Goal: Information Seeking & Learning: Find specific fact

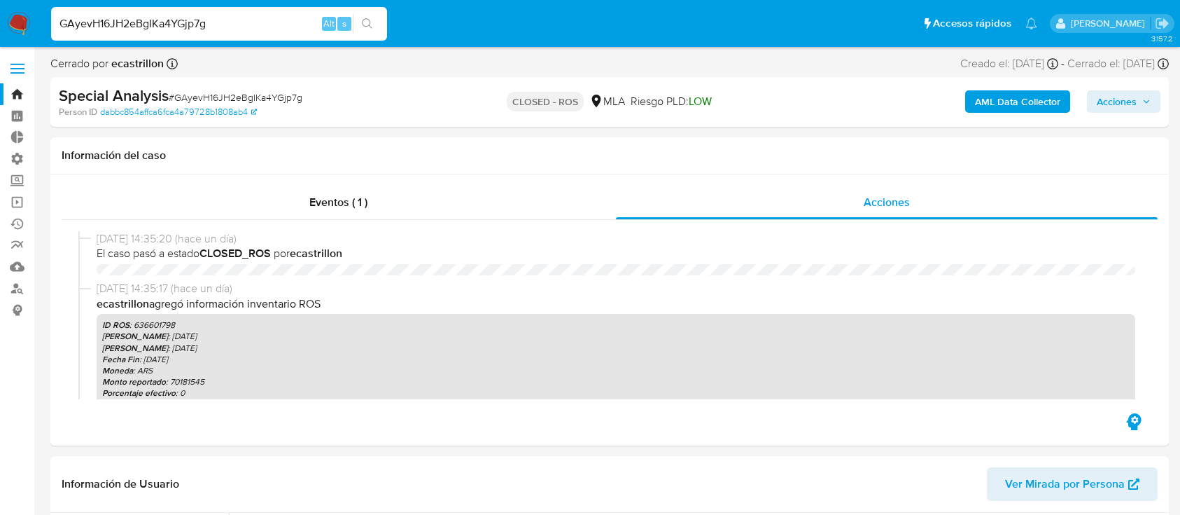
select select "10"
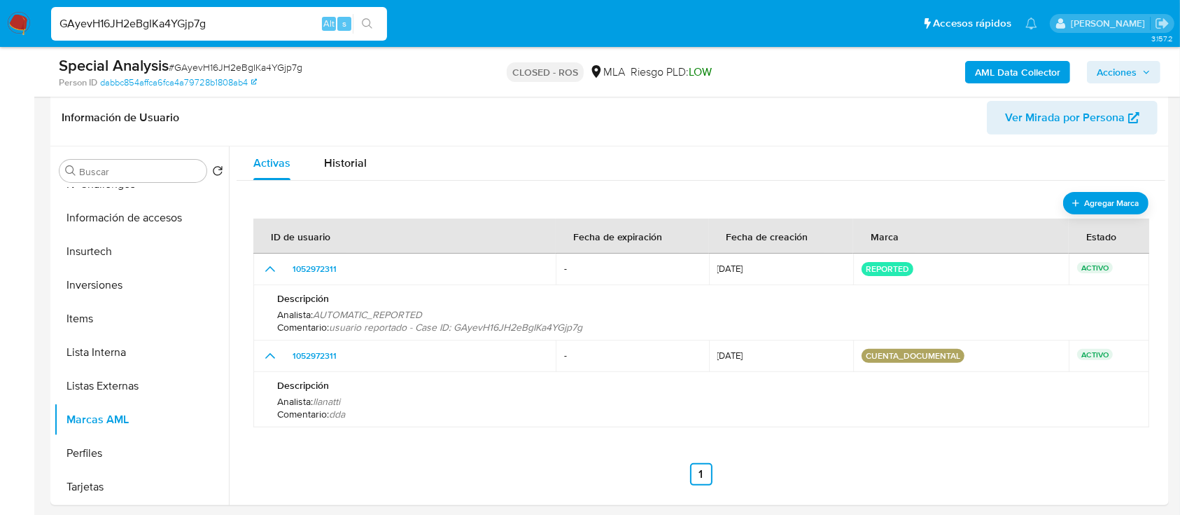
scroll to position [317, 0]
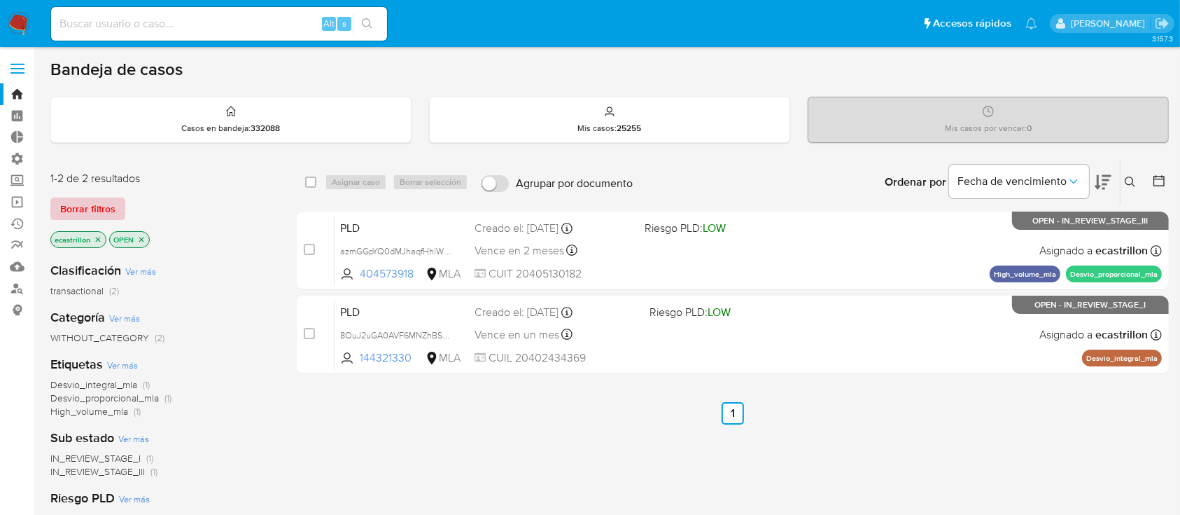
click at [90, 199] on span "Borrar filtros" at bounding box center [87, 209] width 55 height 20
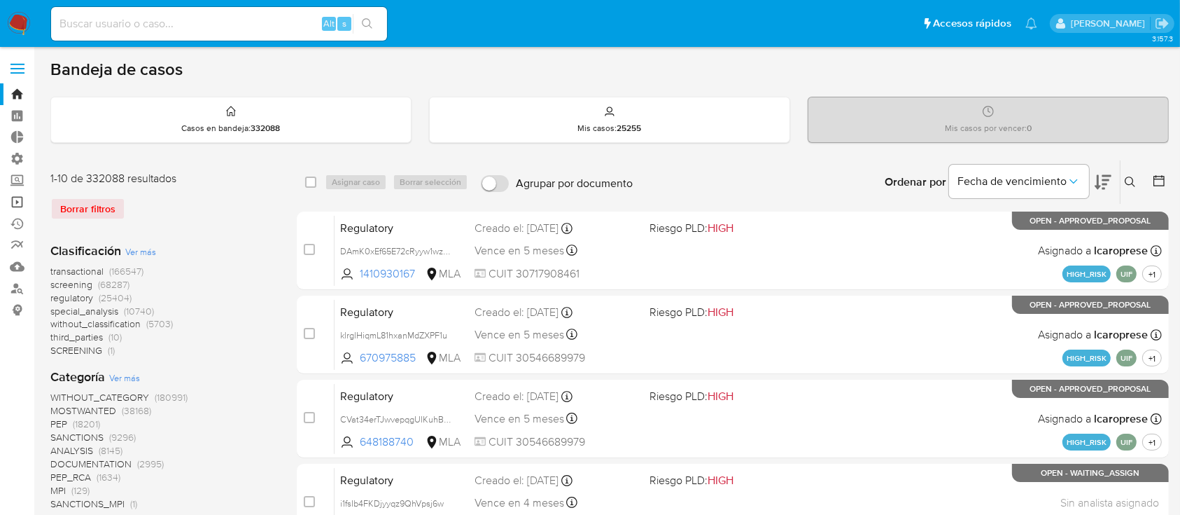
click at [22, 201] on link "Operaciones masivas" at bounding box center [83, 202] width 167 height 22
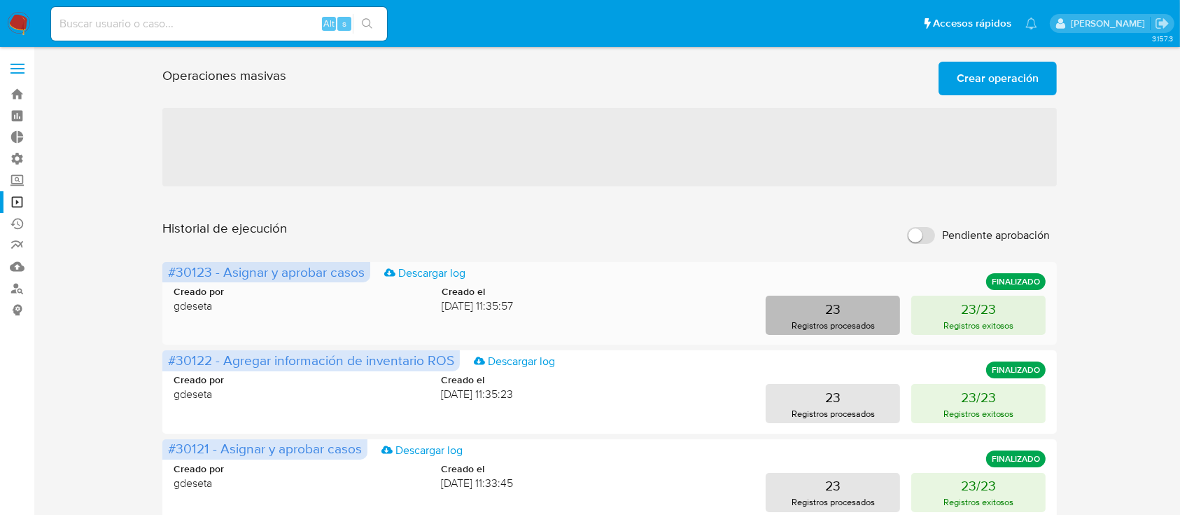
click at [809, 313] on button "23 Registros procesados" at bounding box center [833, 314] width 134 height 39
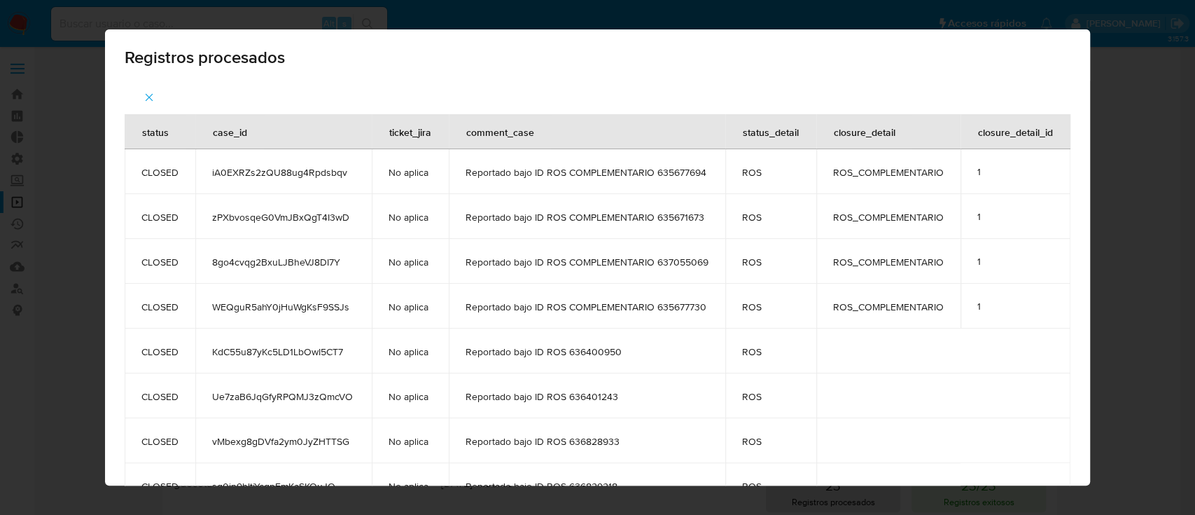
click at [143, 101] on icon "button" at bounding box center [149, 97] width 13 height 13
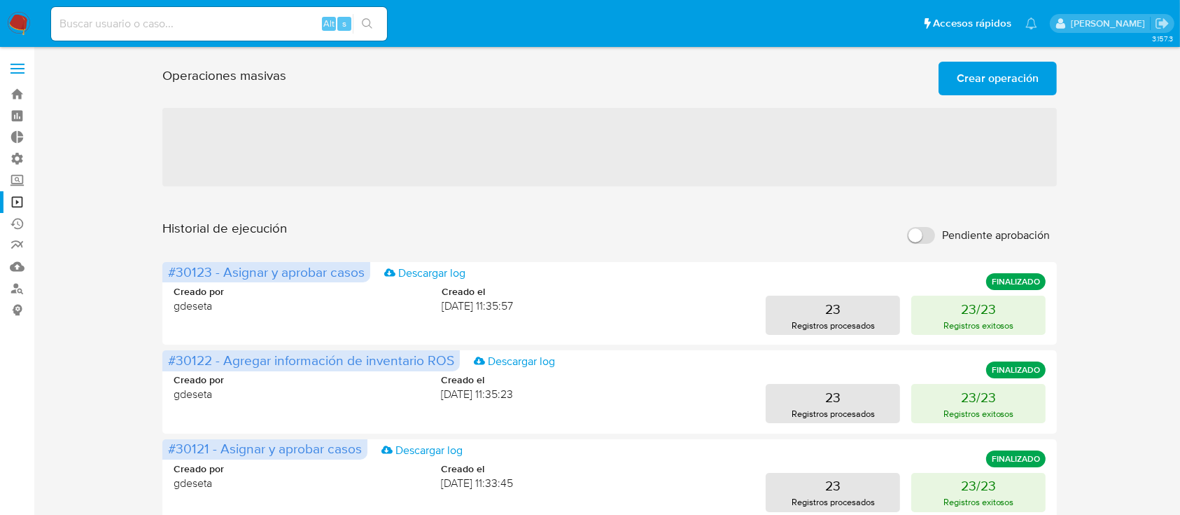
click at [960, 88] on span "Crear operación" at bounding box center [998, 78] width 82 height 31
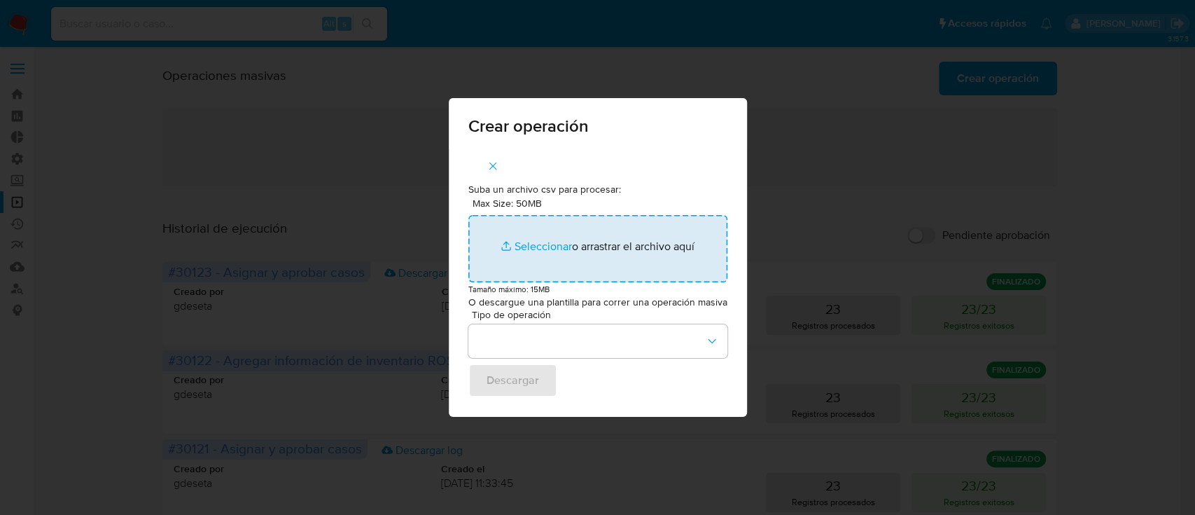
click at [533, 266] on input "Max Size: 50MB Seleccionar archivos" at bounding box center [597, 248] width 259 height 67
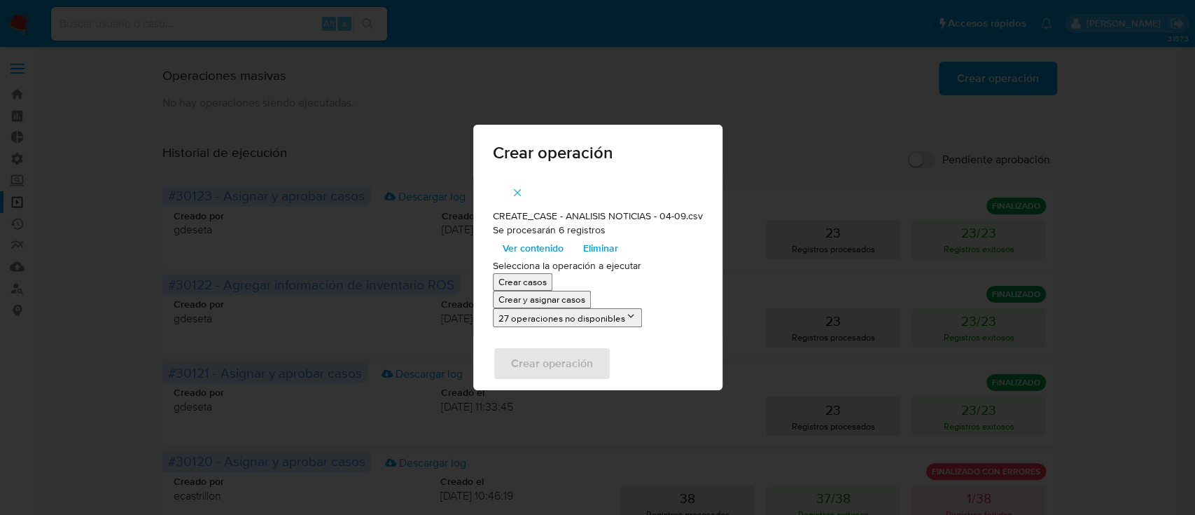
click at [524, 253] on span "Ver contenido" at bounding box center [533, 248] width 61 height 20
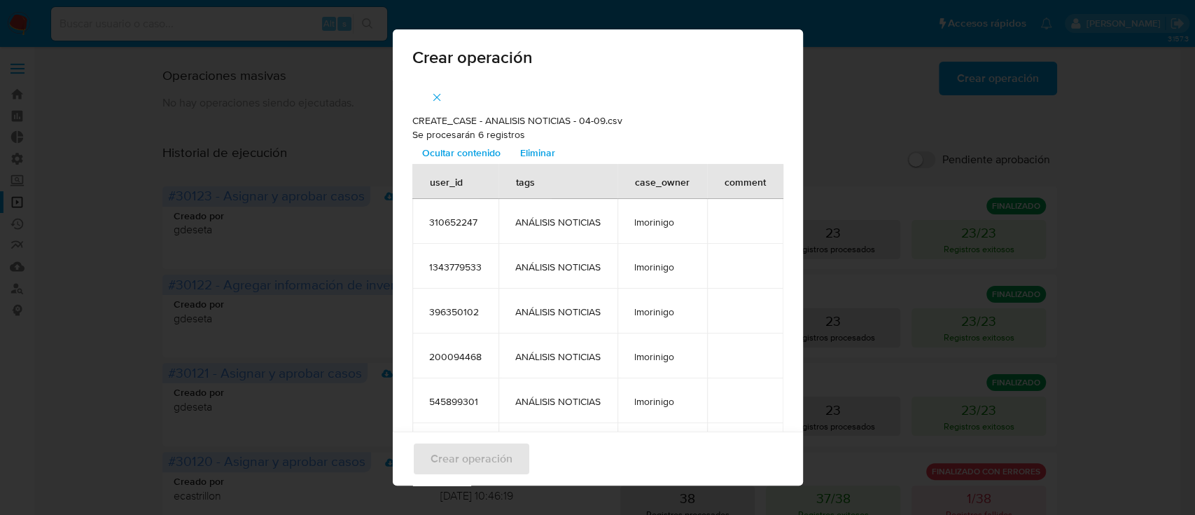
scroll to position [101, 0]
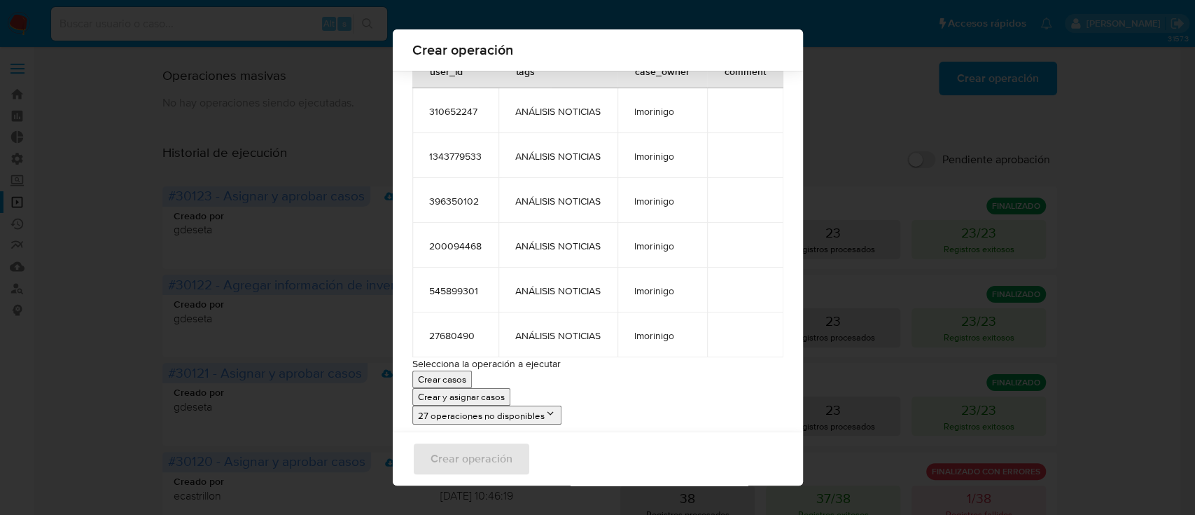
click at [495, 395] on p "Crear y asignar casos" at bounding box center [461, 396] width 87 height 13
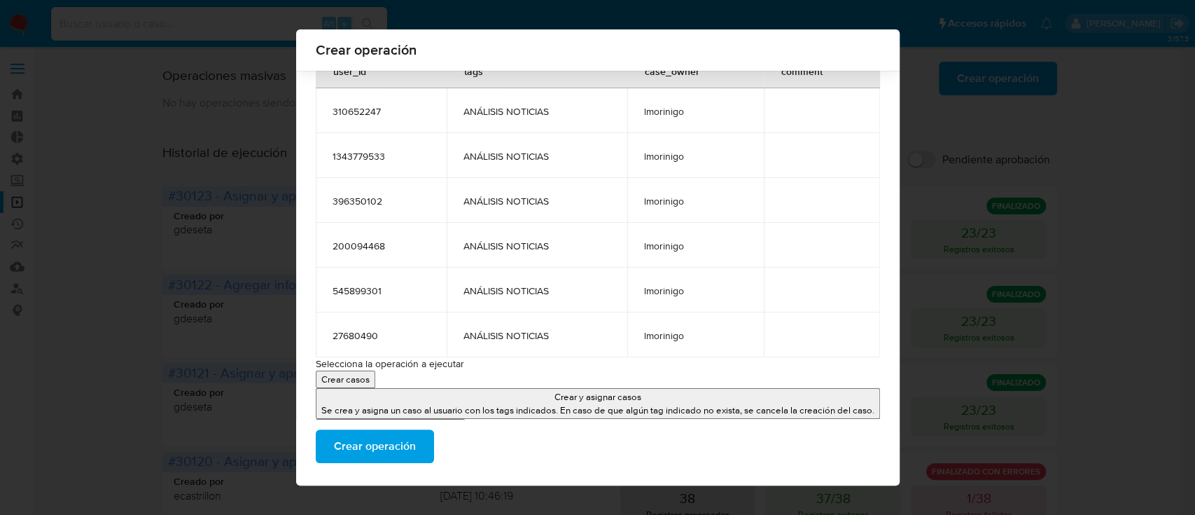
scroll to position [126, 0]
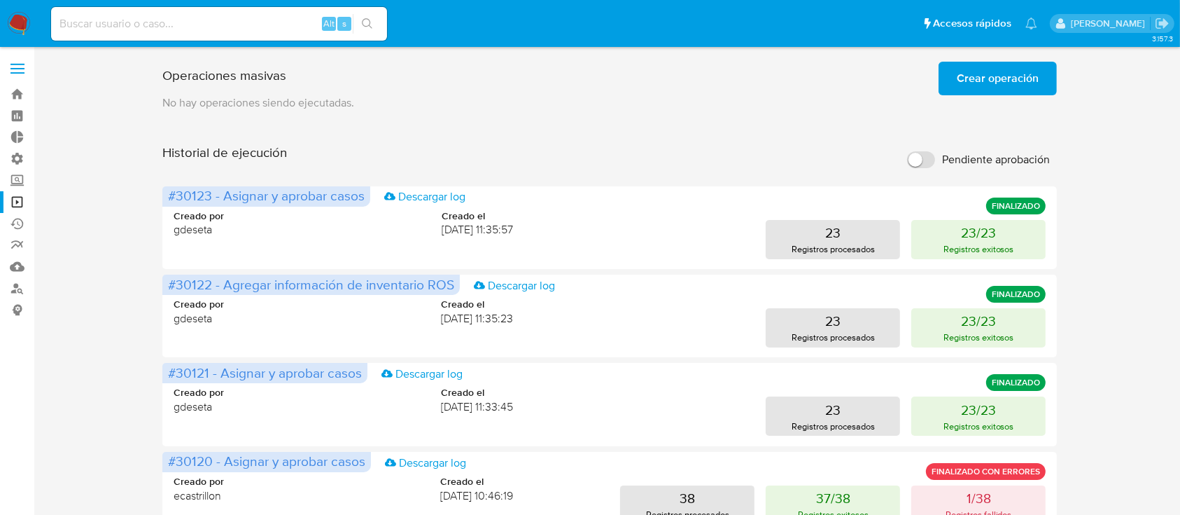
click at [914, 164] on input "Pendiente aprobación" at bounding box center [921, 159] width 28 height 17
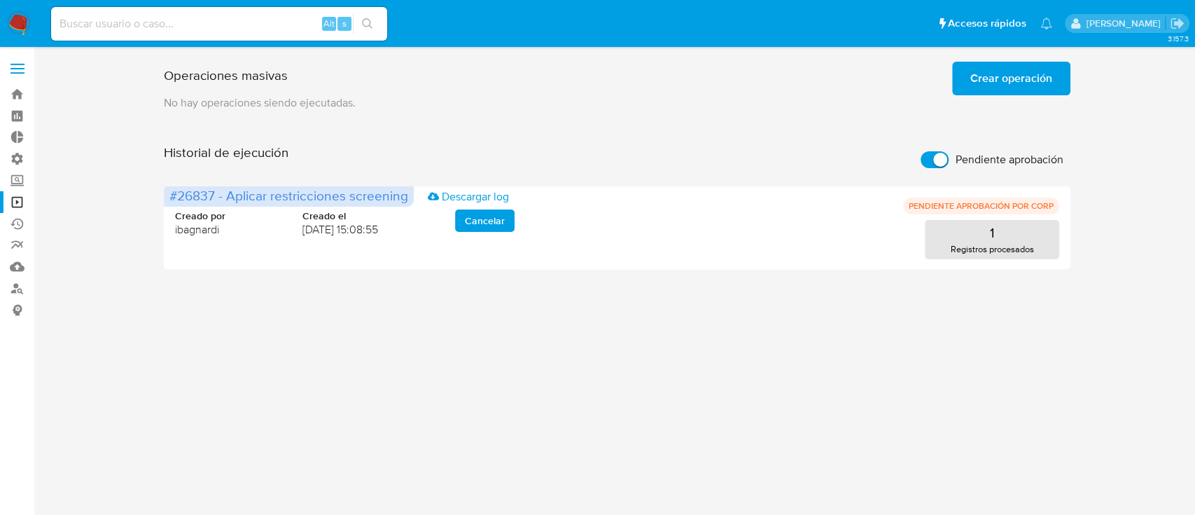
click at [937, 158] on input "Pendiente aprobación" at bounding box center [935, 159] width 28 height 17
checkbox input "false"
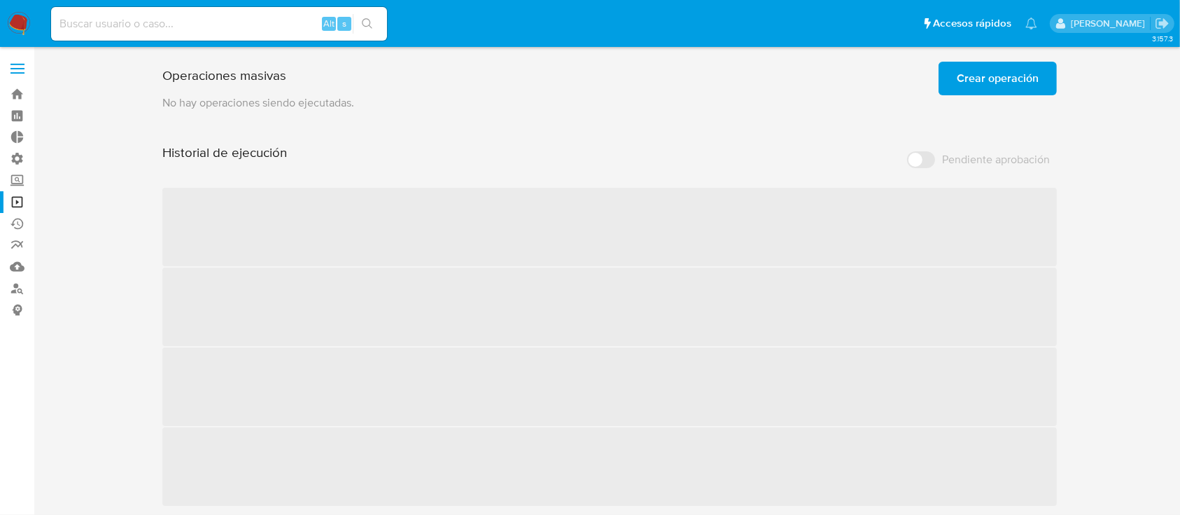
click at [986, 84] on span "Crear operación" at bounding box center [998, 78] width 82 height 31
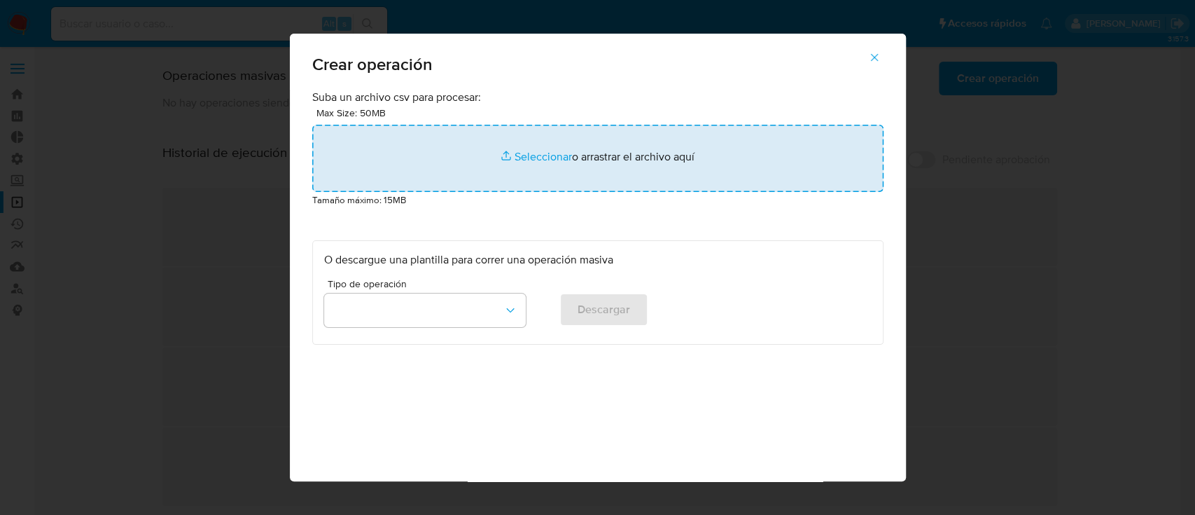
click at [505, 156] on input "file" at bounding box center [597, 158] width 571 height 67
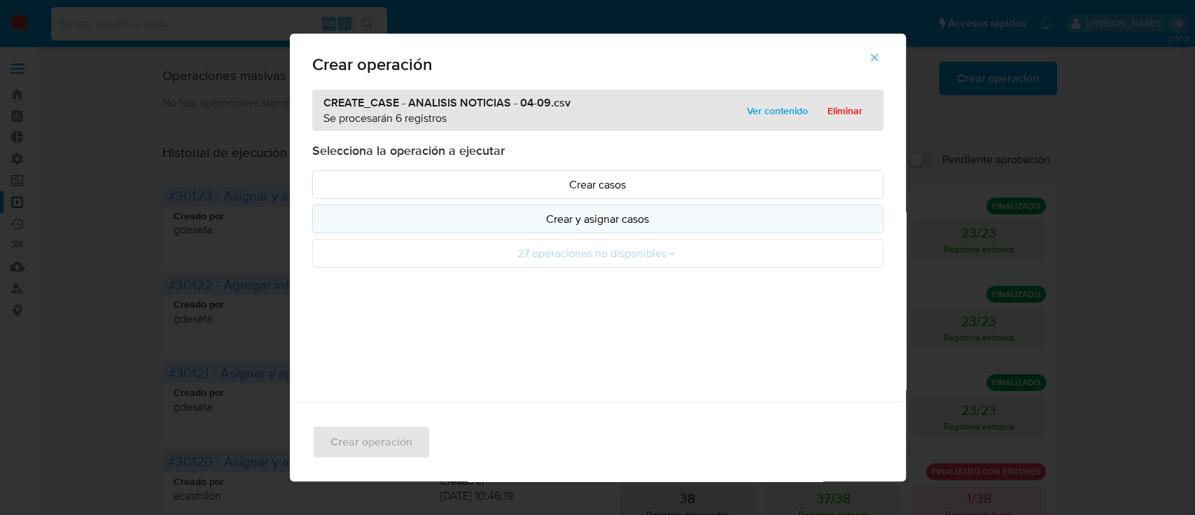
click at [560, 209] on button "Crear y asignar casos" at bounding box center [597, 218] width 571 height 29
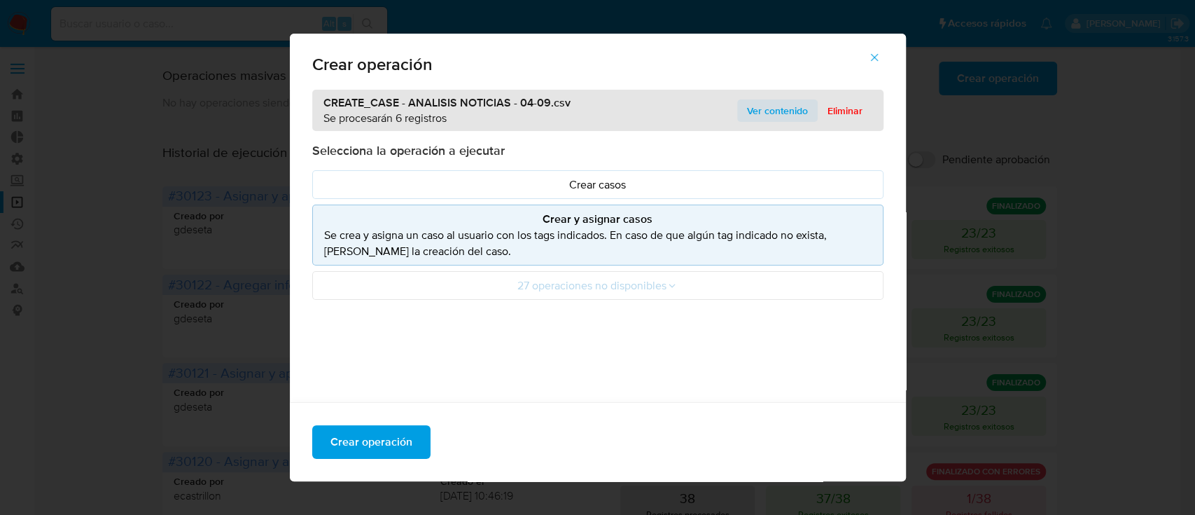
click at [758, 106] on span "Ver contenido" at bounding box center [777, 111] width 61 height 20
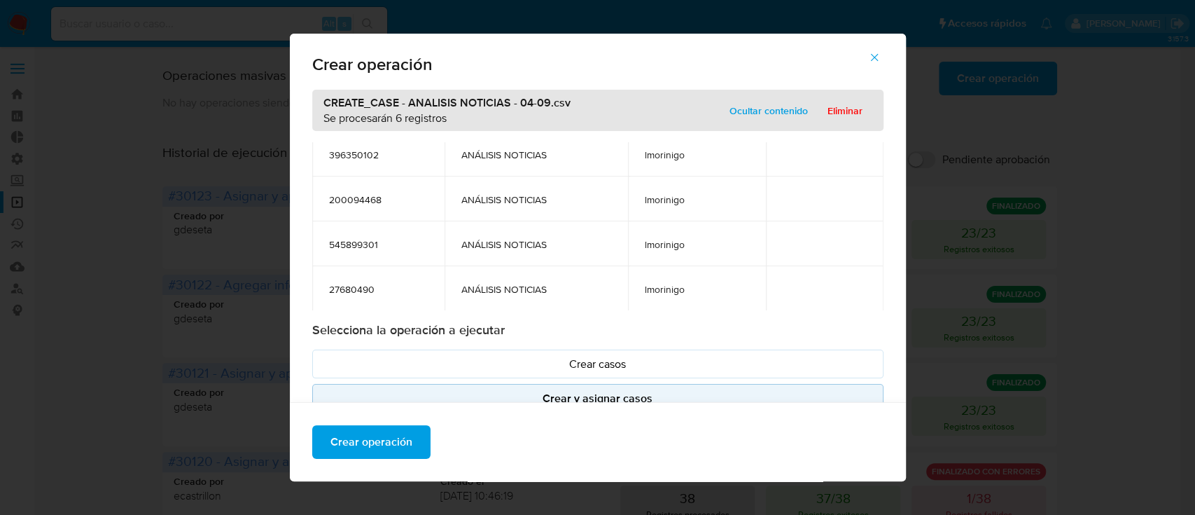
scroll to position [101, 0]
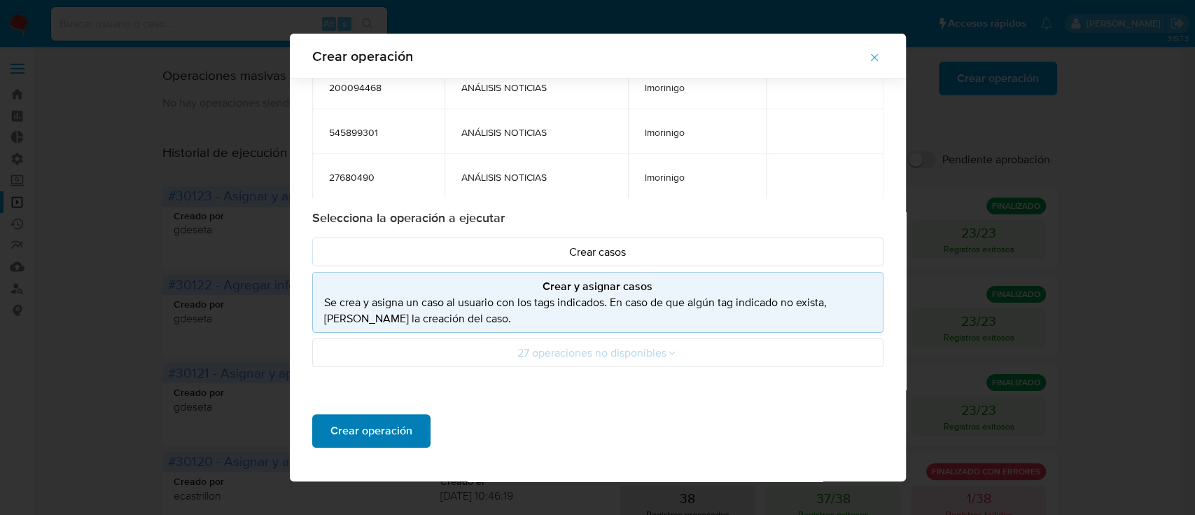
click at [351, 432] on span "Crear operación" at bounding box center [371, 430] width 82 height 31
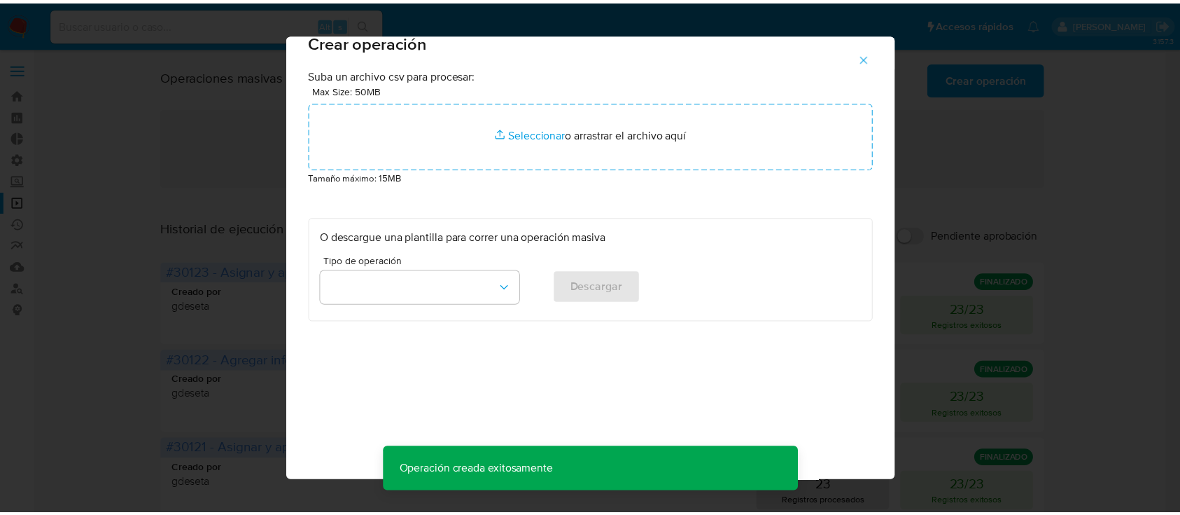
scroll to position [11, 0]
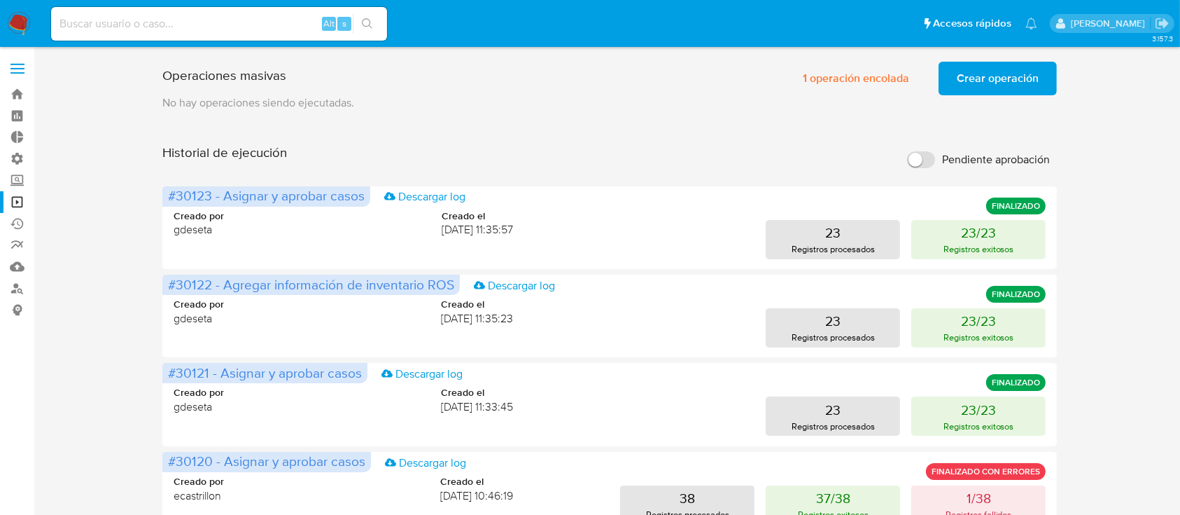
click at [197, 22] on input at bounding box center [219, 24] width 336 height 18
paste input "2213419105"
type input "2213419105"
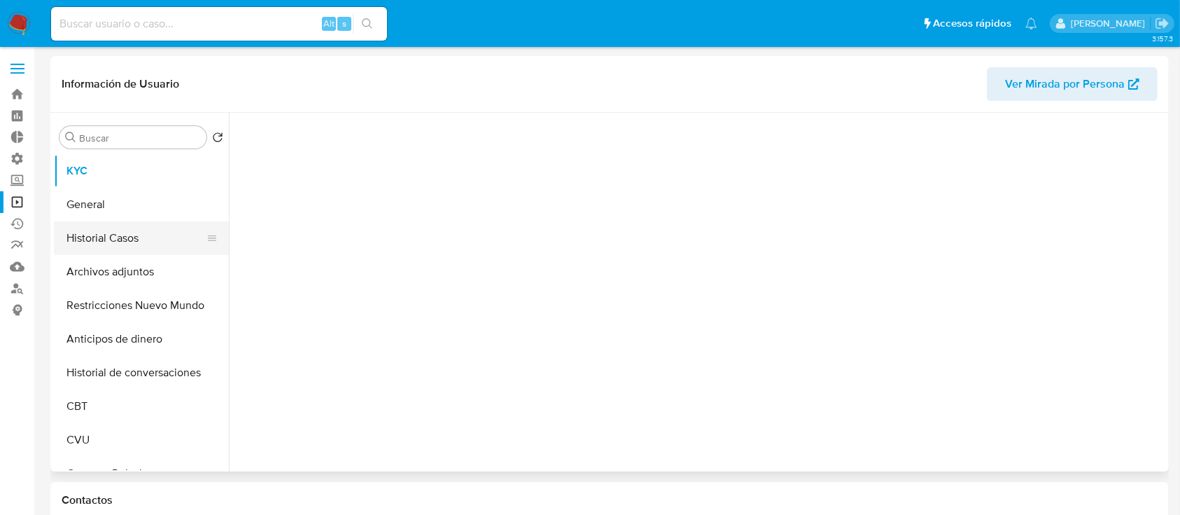
click at [116, 251] on button "Historial Casos" at bounding box center [136, 238] width 164 height 34
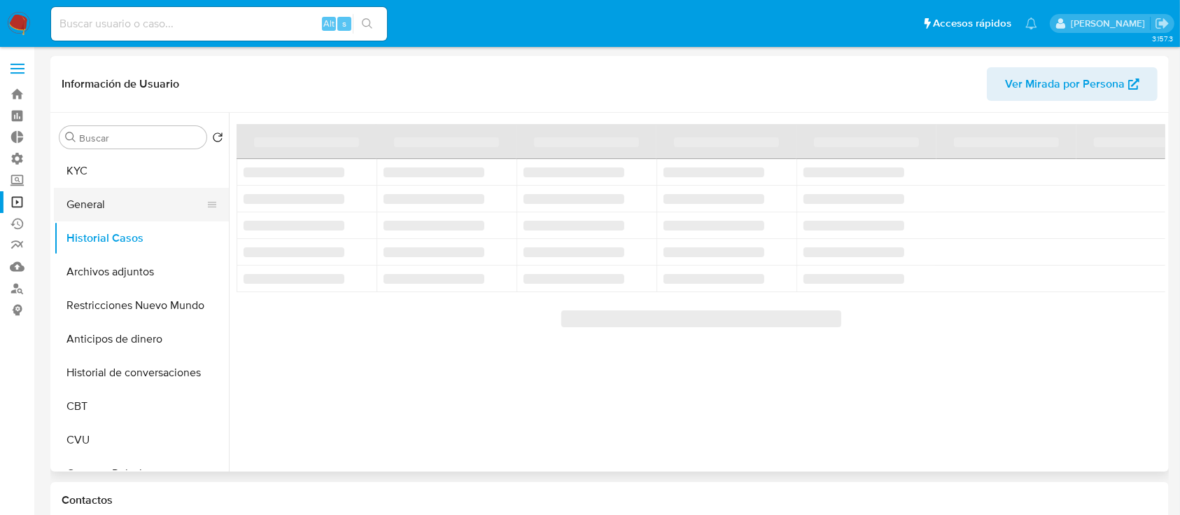
select select "10"
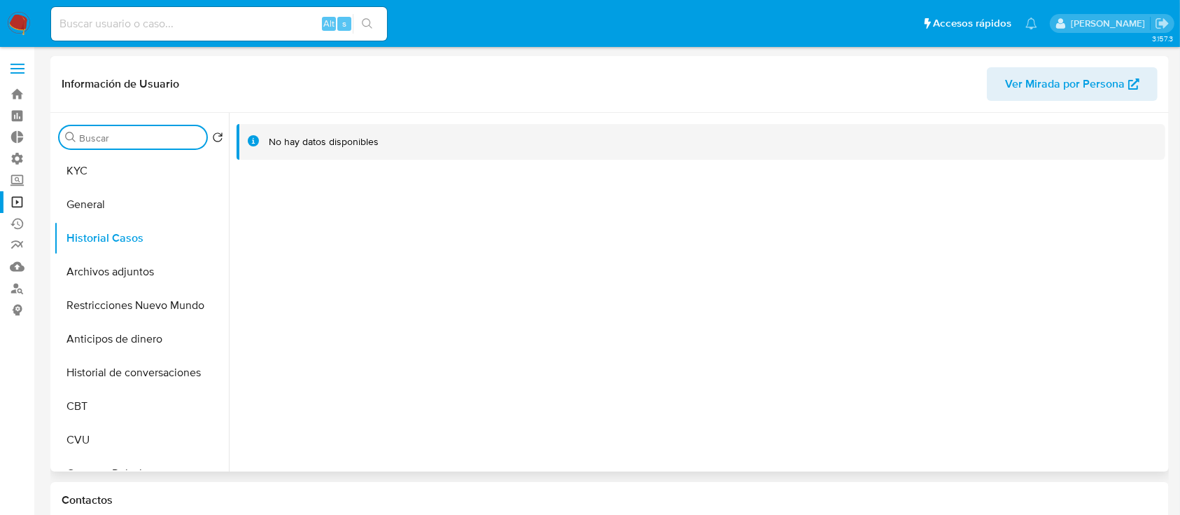
click at [90, 141] on input "Buscar" at bounding box center [140, 138] width 122 height 13
click at [92, 159] on button "KYC" at bounding box center [136, 171] width 164 height 34
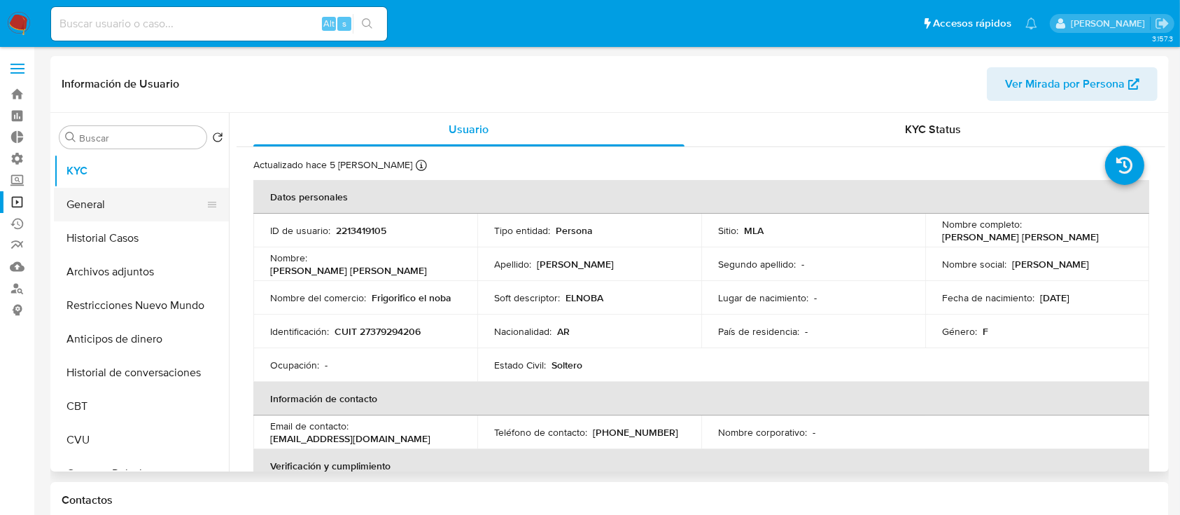
click at [94, 200] on button "General" at bounding box center [136, 205] width 164 height 34
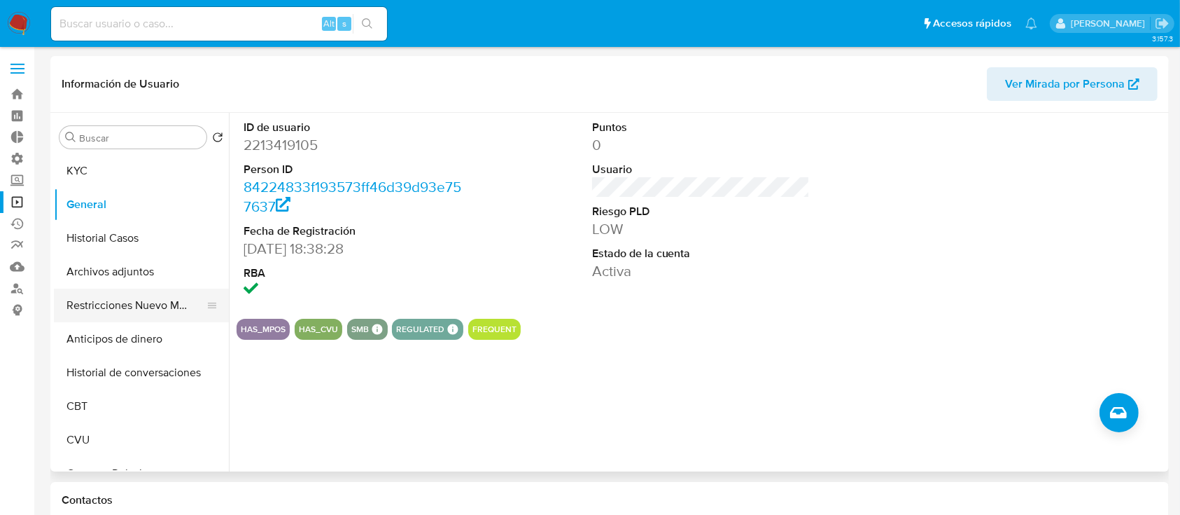
click at [126, 318] on button "Restricciones Nuevo Mundo" at bounding box center [136, 305] width 164 height 34
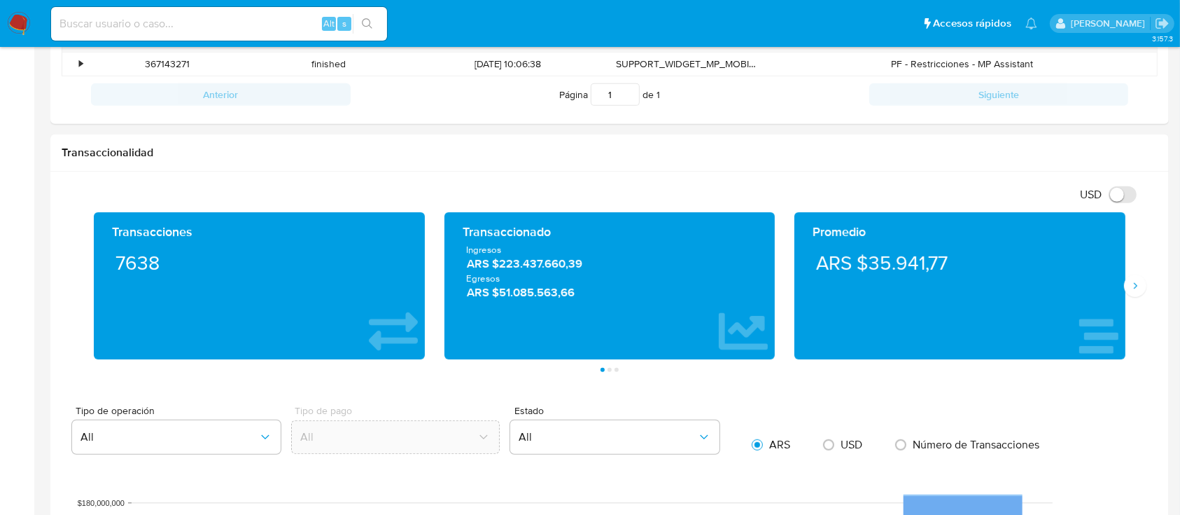
scroll to position [603, 0]
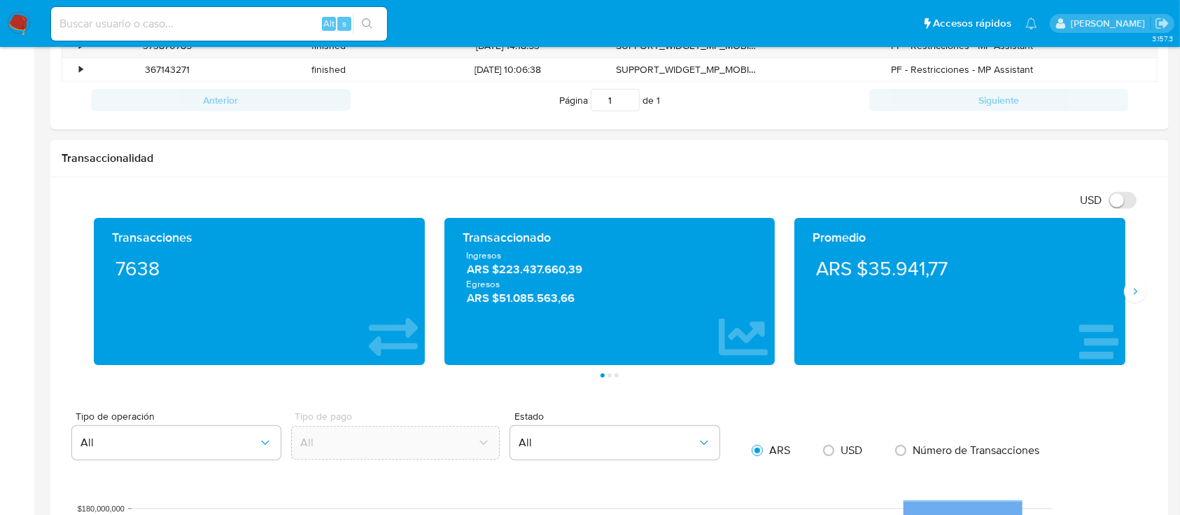
click at [140, 25] on input at bounding box center [219, 24] width 336 height 18
paste input "1561153512"
type input "1561153512"
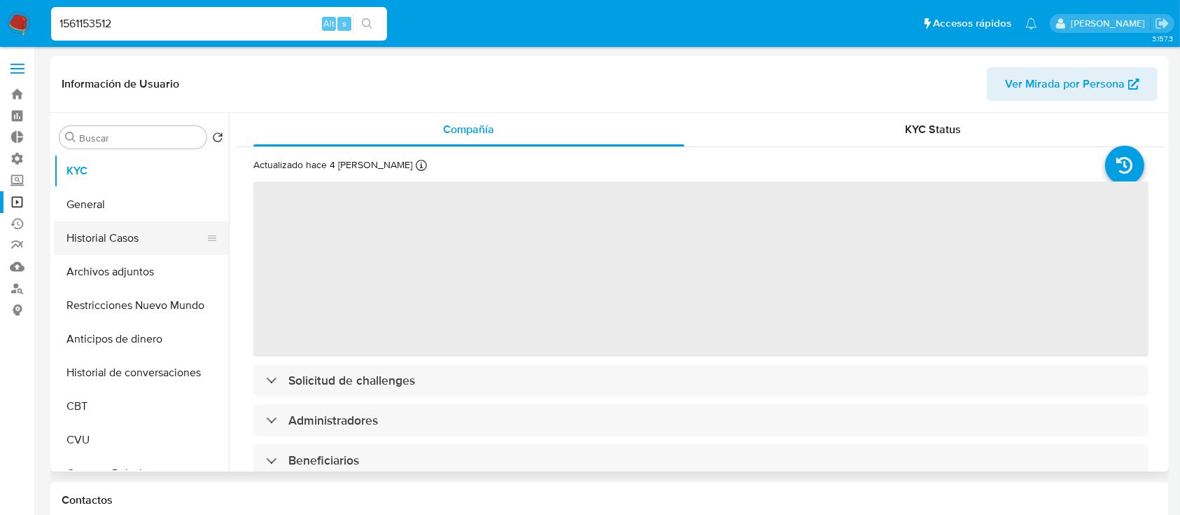
click at [134, 237] on button "Historial Casos" at bounding box center [136, 238] width 164 height 34
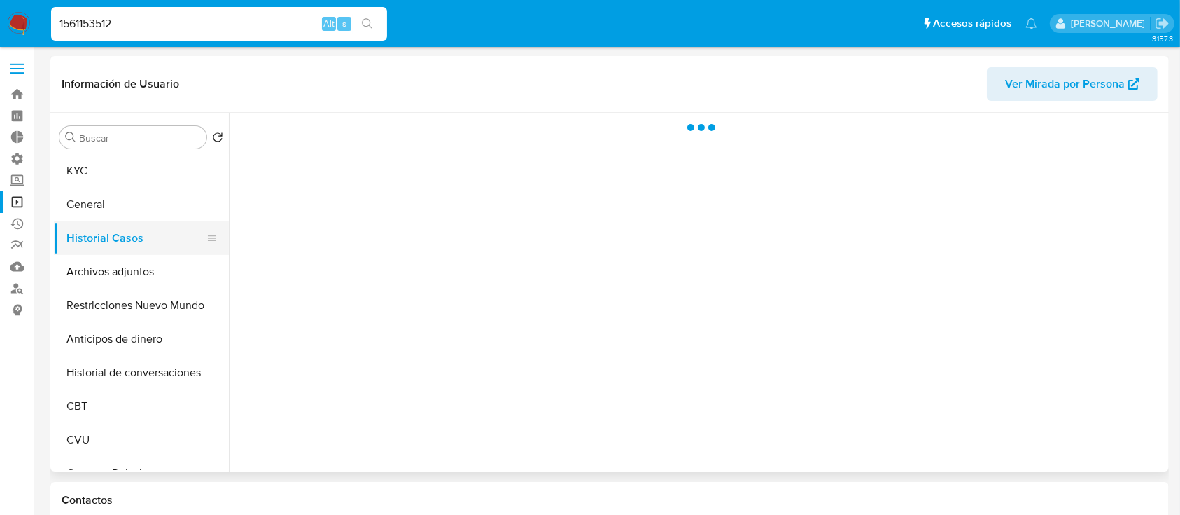
select select "10"
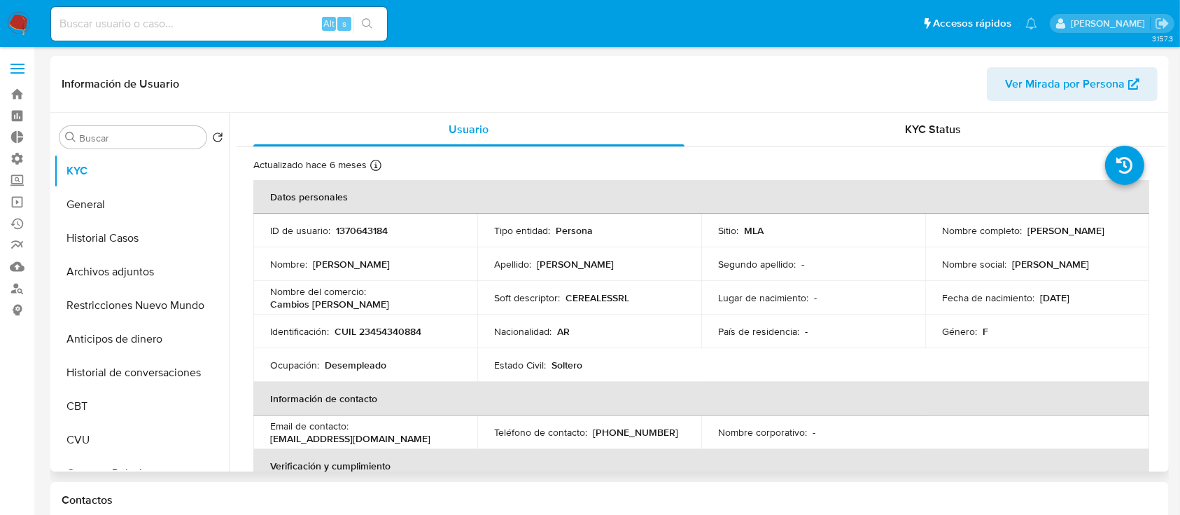
select select "10"
click at [130, 243] on button "Historial Casos" at bounding box center [136, 238] width 164 height 34
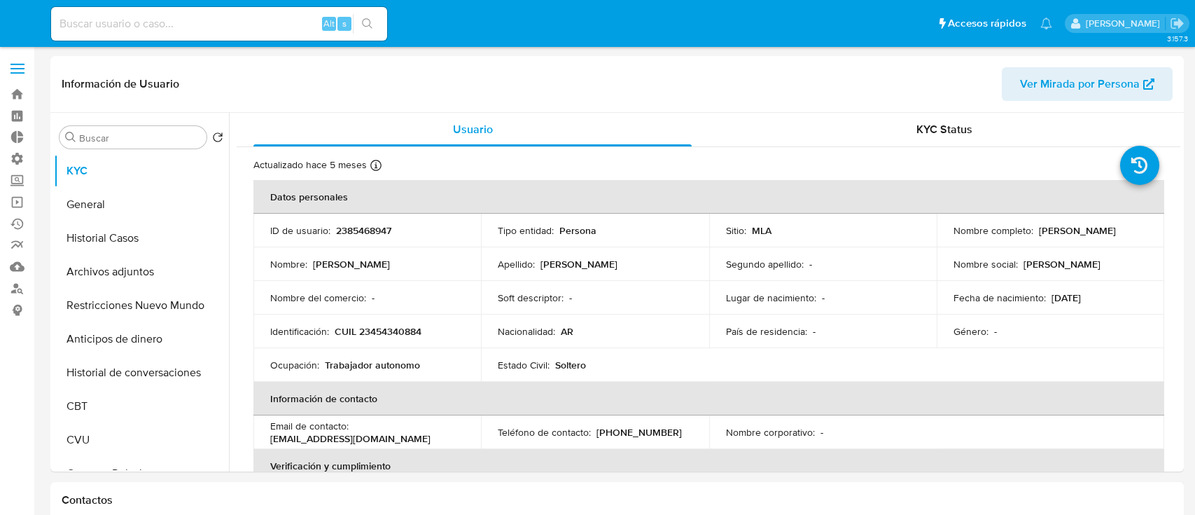
select select "10"
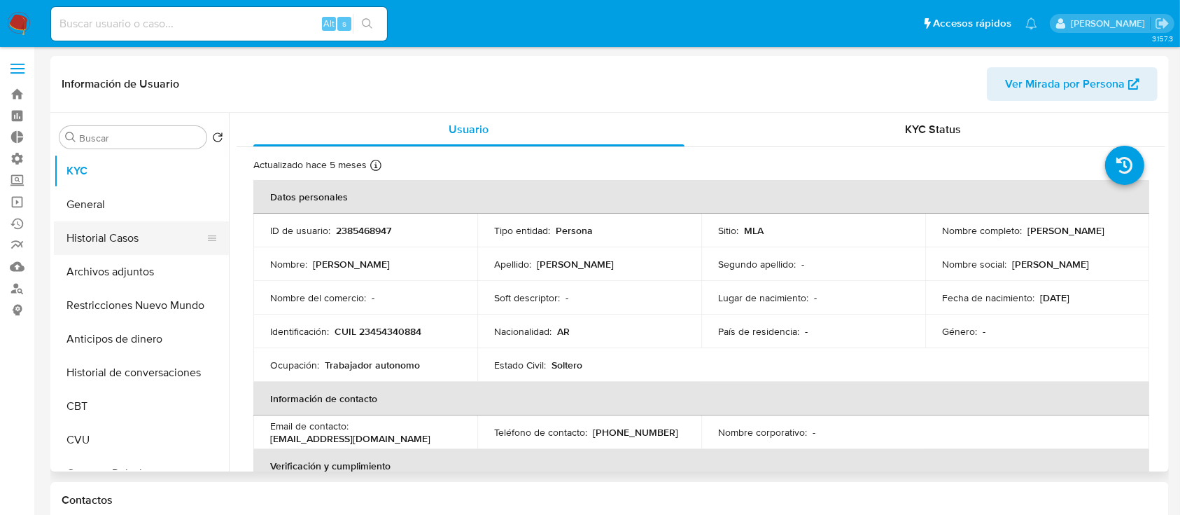
click at [90, 234] on button "Historial Casos" at bounding box center [136, 238] width 164 height 34
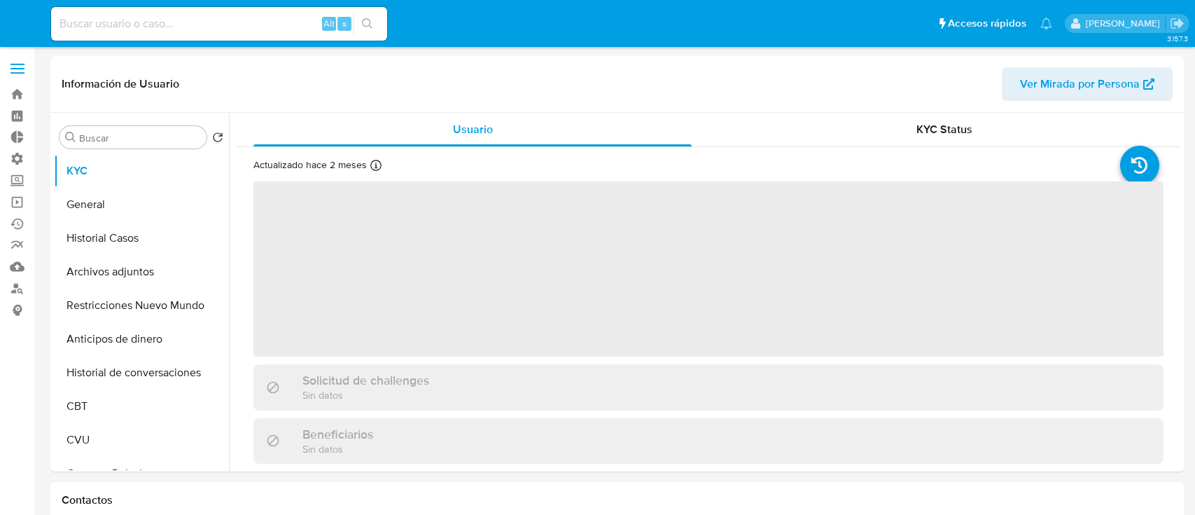
select select "10"
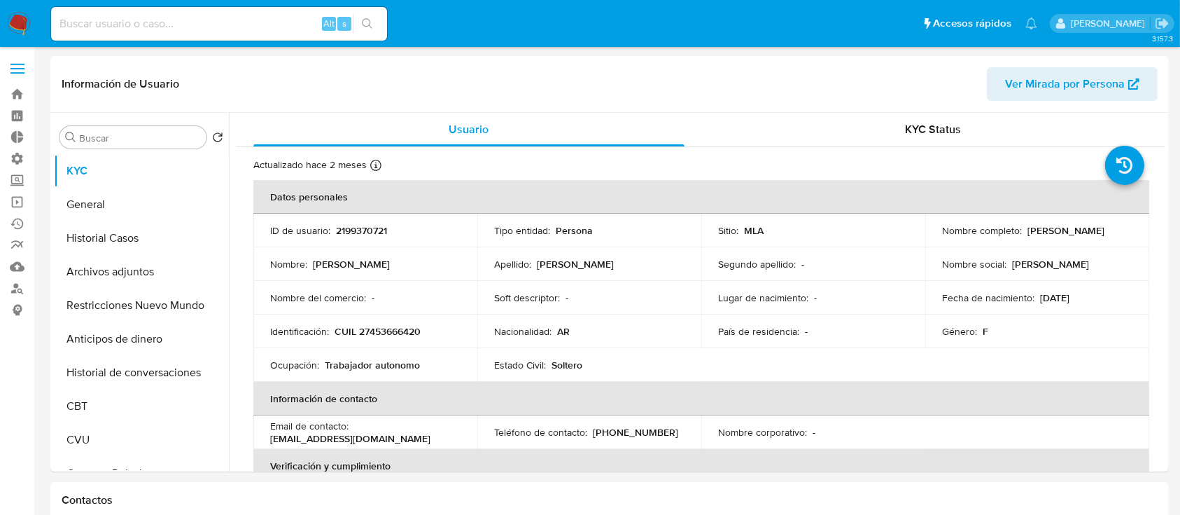
click at [211, 5] on div "Alt s" at bounding box center [219, 23] width 336 height 39
click at [210, 15] on input at bounding box center [219, 24] width 336 height 18
paste input "2130093679"
type input "2130093679"
select select "10"
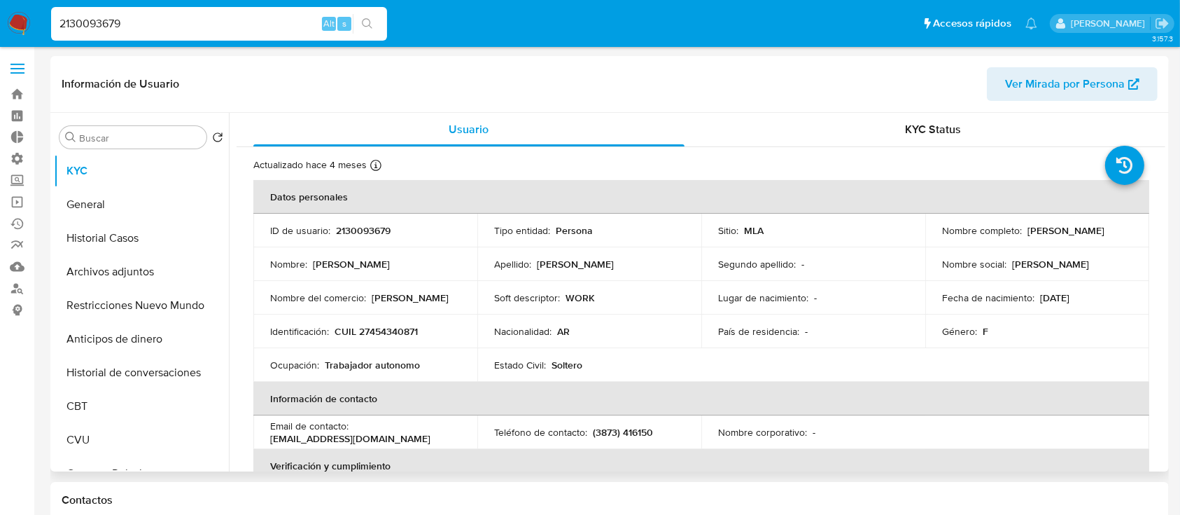
click at [378, 328] on p "CUIL 27454340871" at bounding box center [376, 331] width 83 height 13
copy p "27454340871"
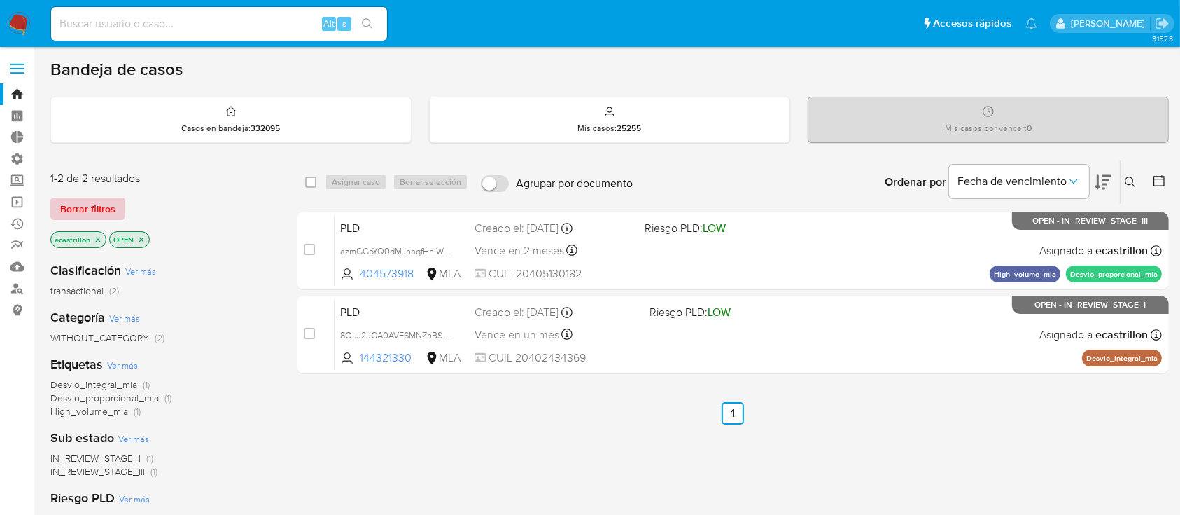
click at [74, 207] on span "Borrar filtros" at bounding box center [87, 209] width 55 height 20
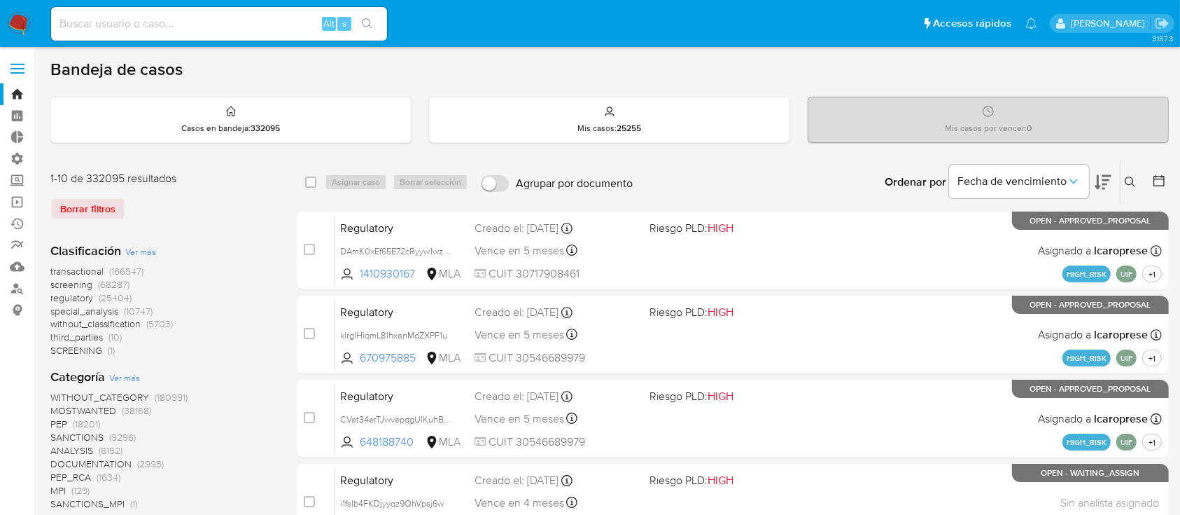
click at [90, 39] on div "Alt s" at bounding box center [219, 24] width 336 height 34
click at [90, 28] on input at bounding box center [219, 24] width 336 height 18
paste input "1561153512"
type input "1561153512"
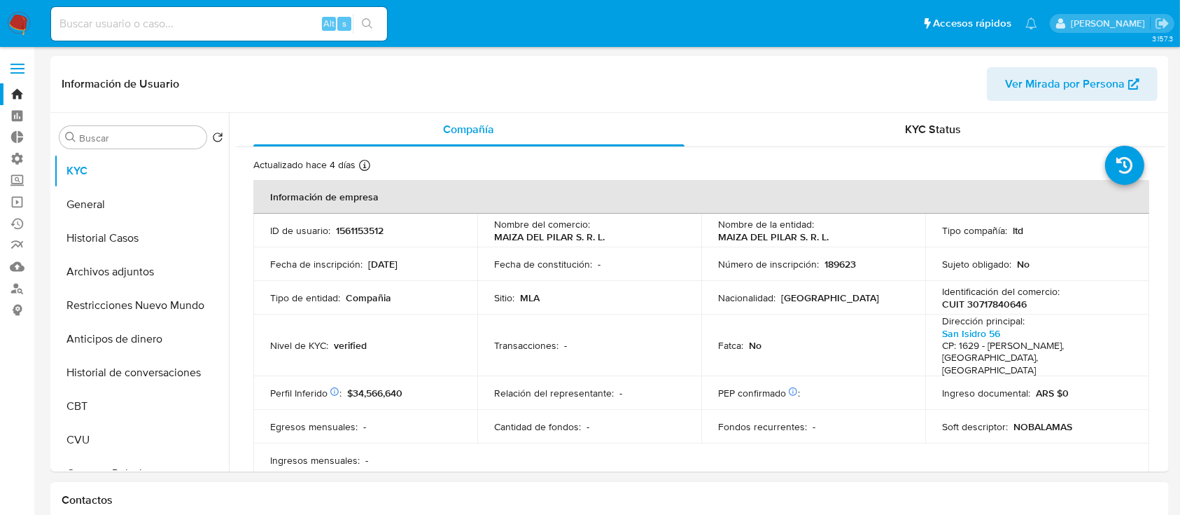
select select "10"
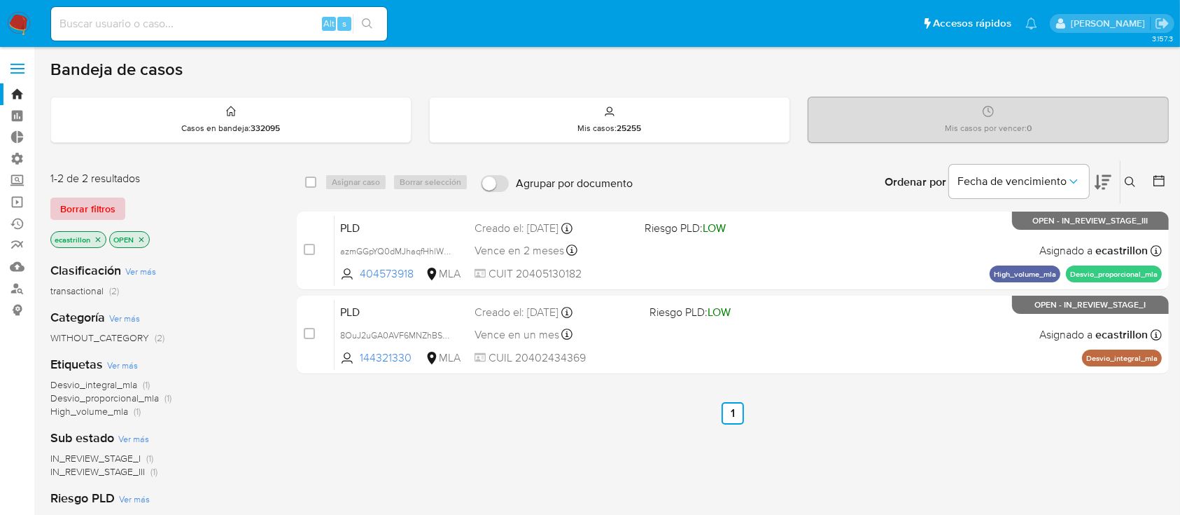
click at [88, 207] on span "Borrar filtros" at bounding box center [87, 209] width 55 height 20
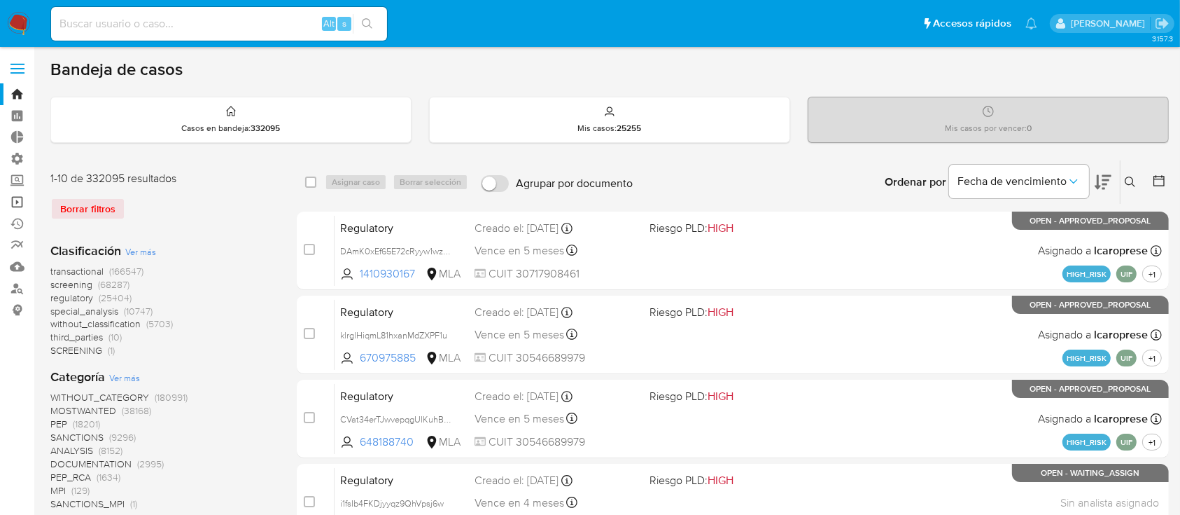
click at [8, 193] on link "Operaciones masivas" at bounding box center [83, 202] width 167 height 22
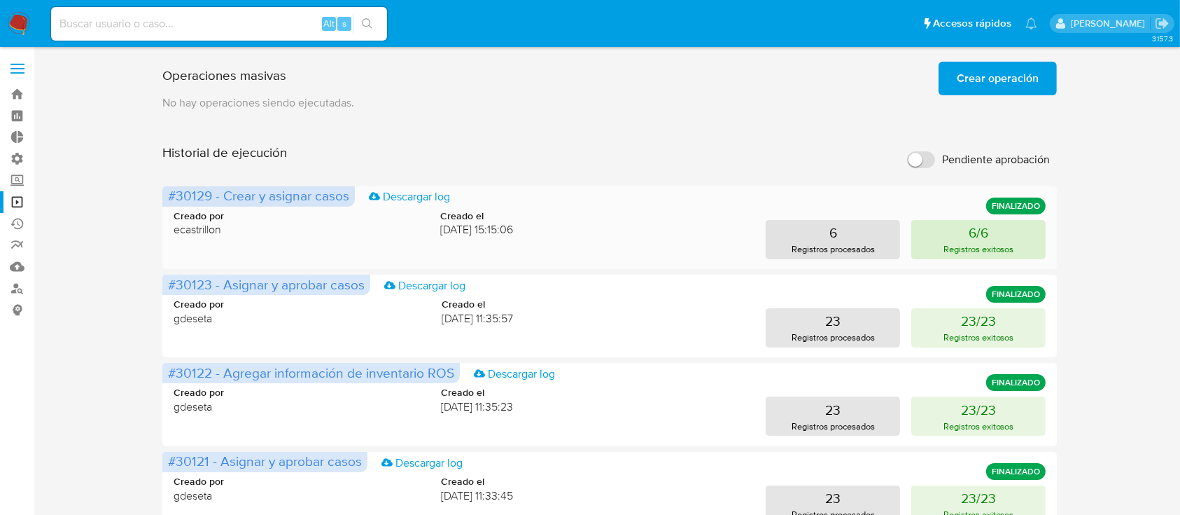
click at [950, 241] on button "6/6 Registros exitosos" at bounding box center [978, 239] width 134 height 39
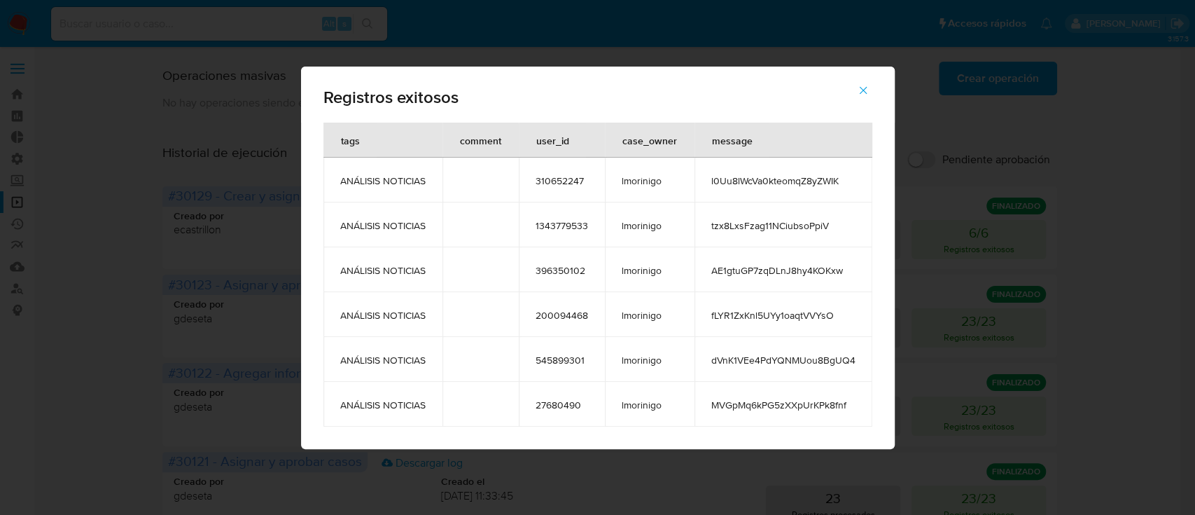
click at [704, 180] on td "l0Uu8lWcVa0kteomqZ8yZWIK" at bounding box center [783, 180] width 178 height 45
drag, startPoint x: 337, startPoint y: 177, endPoint x: 898, endPoint y: 417, distance: 610.3
click at [898, 417] on div "Registros exitosos tags comment user_id case_owner message ANÁLISIS NOTICIAS 31…" at bounding box center [597, 257] width 1195 height 515
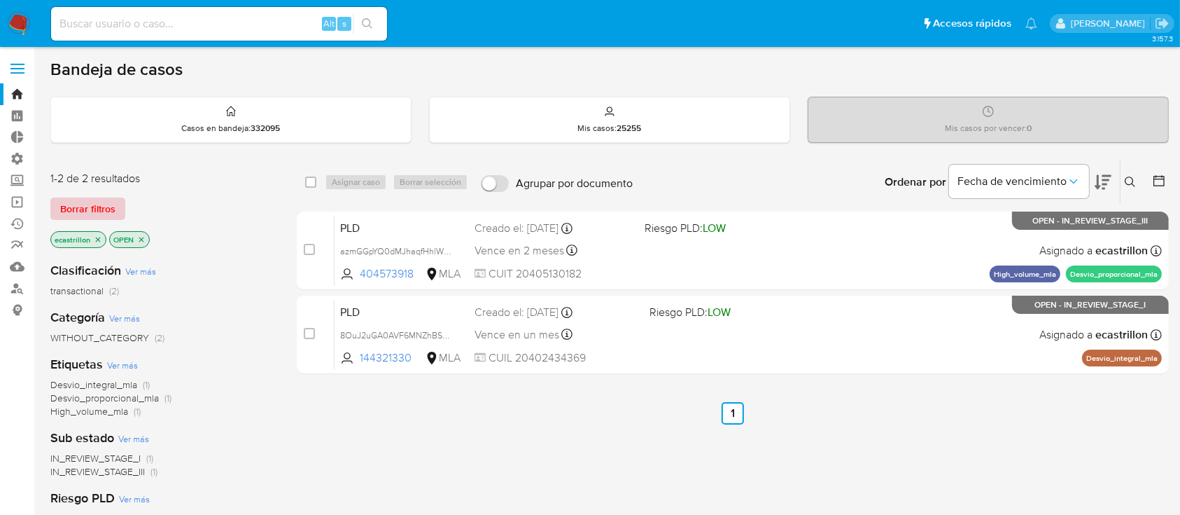
click at [81, 208] on span "Borrar filtros" at bounding box center [87, 209] width 55 height 20
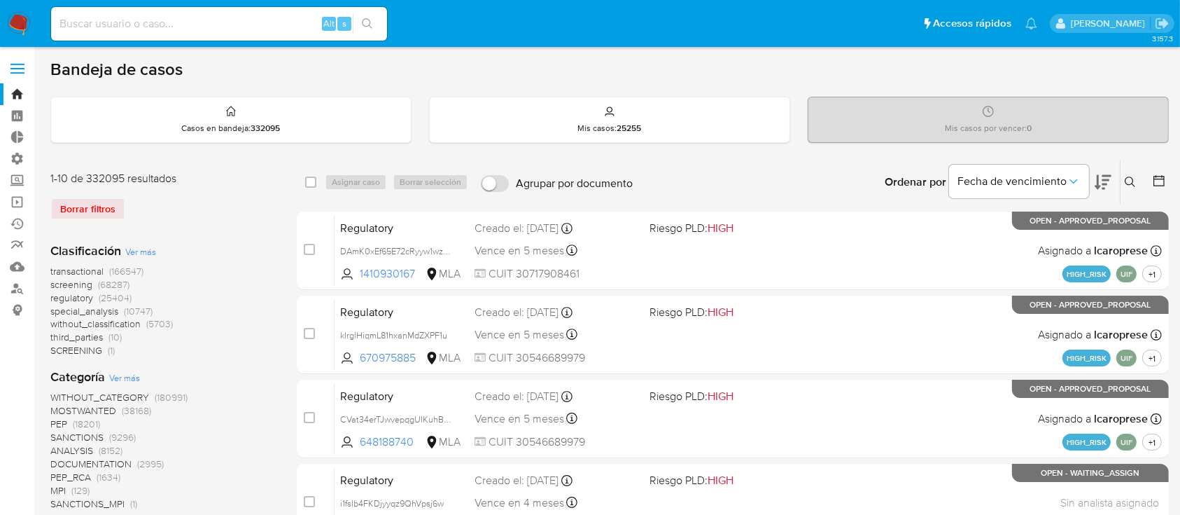
click at [99, 27] on input at bounding box center [219, 24] width 336 height 18
paste input "AE1gtuGP7zqDLnJ8hy4KOKxw"
type input "AE1gtuGP7zqDLnJ8hy4KOKxw"
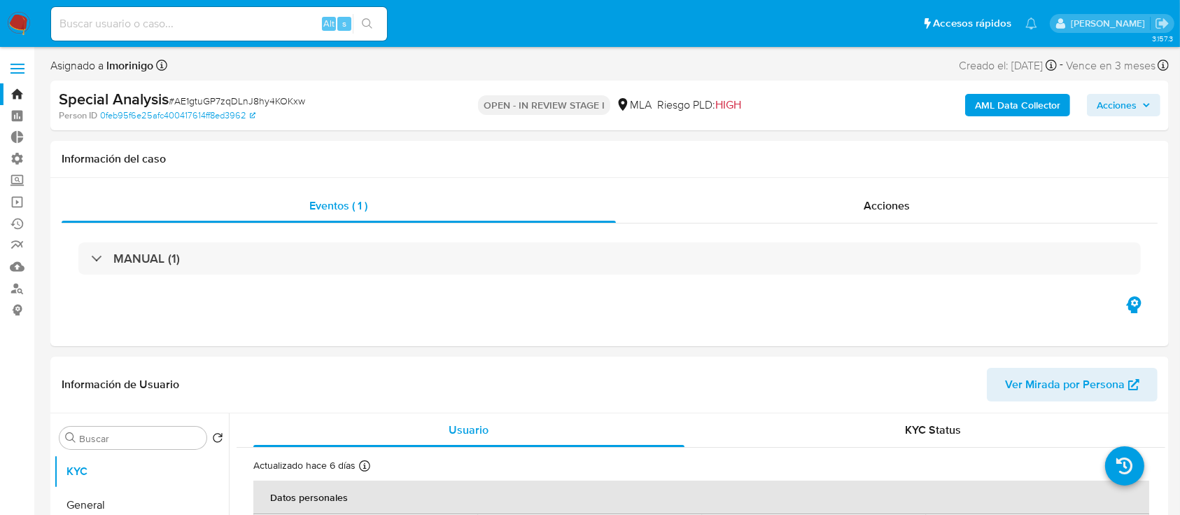
select select "10"
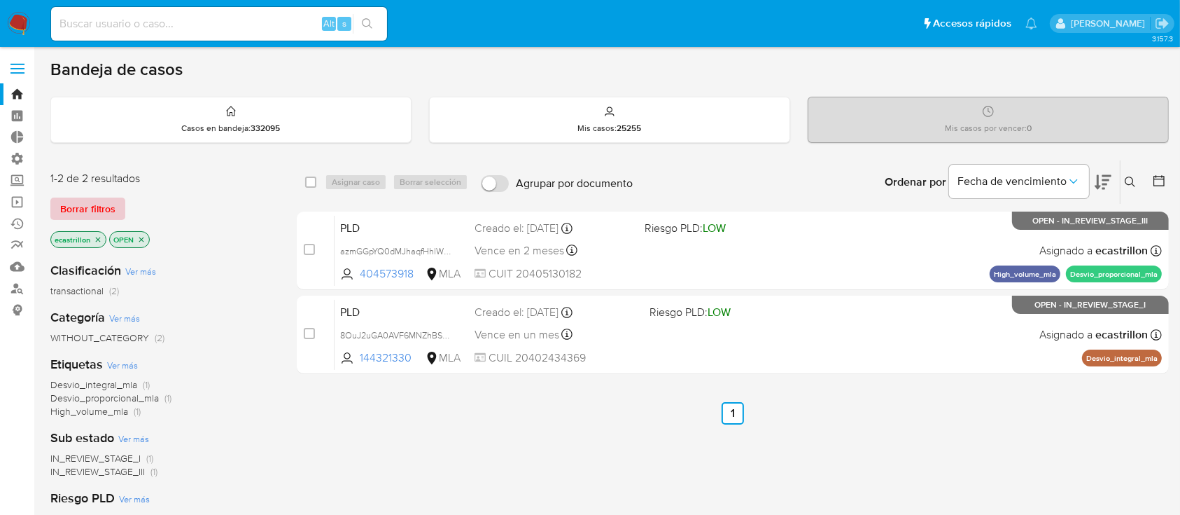
click at [78, 201] on span "Borrar filtros" at bounding box center [87, 209] width 55 height 20
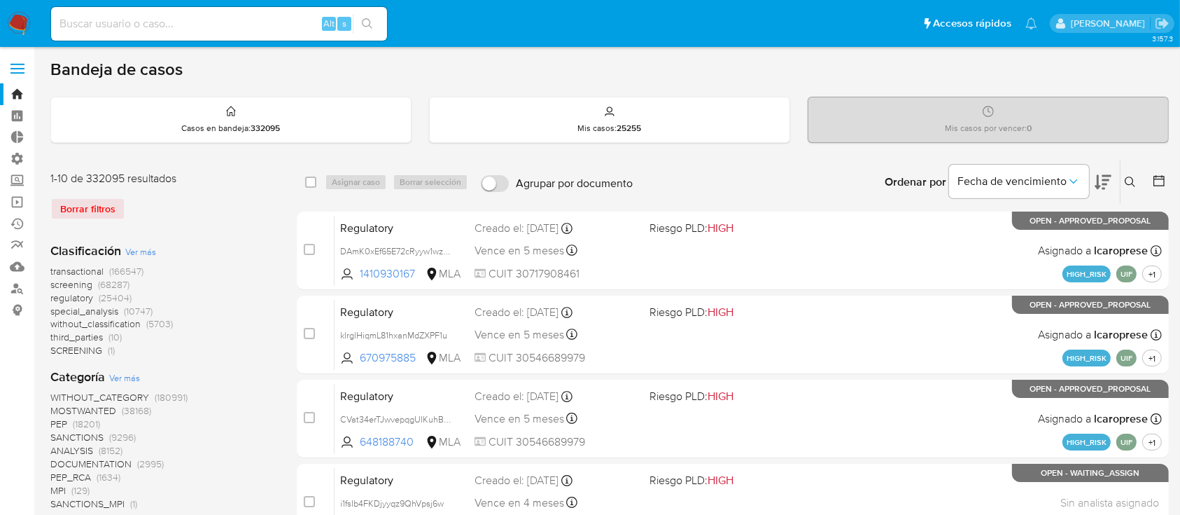
click at [15, 70] on label at bounding box center [17, 68] width 35 height 29
click at [0, 0] on input "checkbox" at bounding box center [0, 0] width 0 height 0
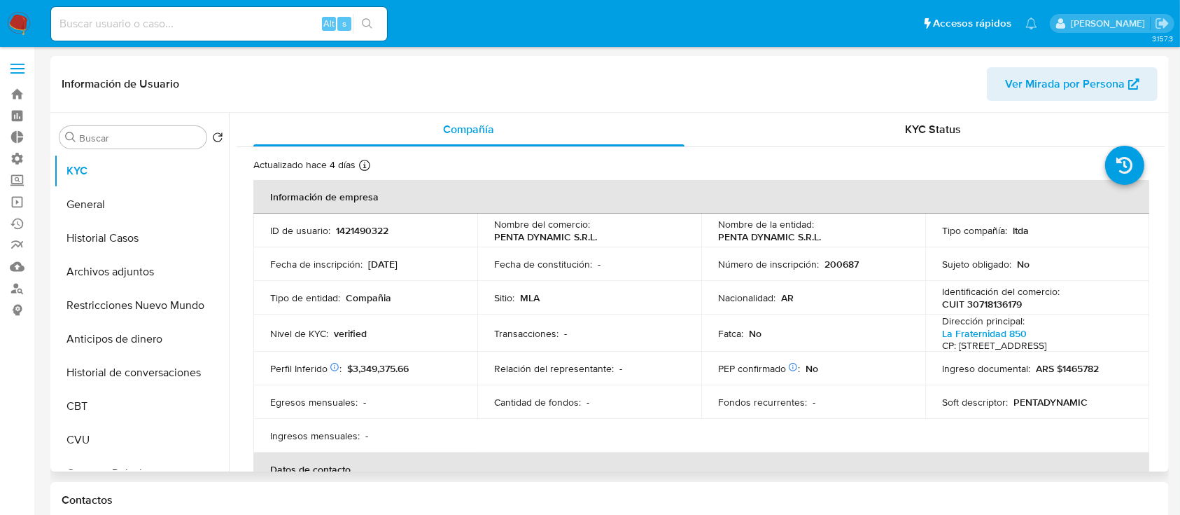
select select "10"
click at [112, 361] on button "Historial de conversaciones" at bounding box center [136, 373] width 164 height 34
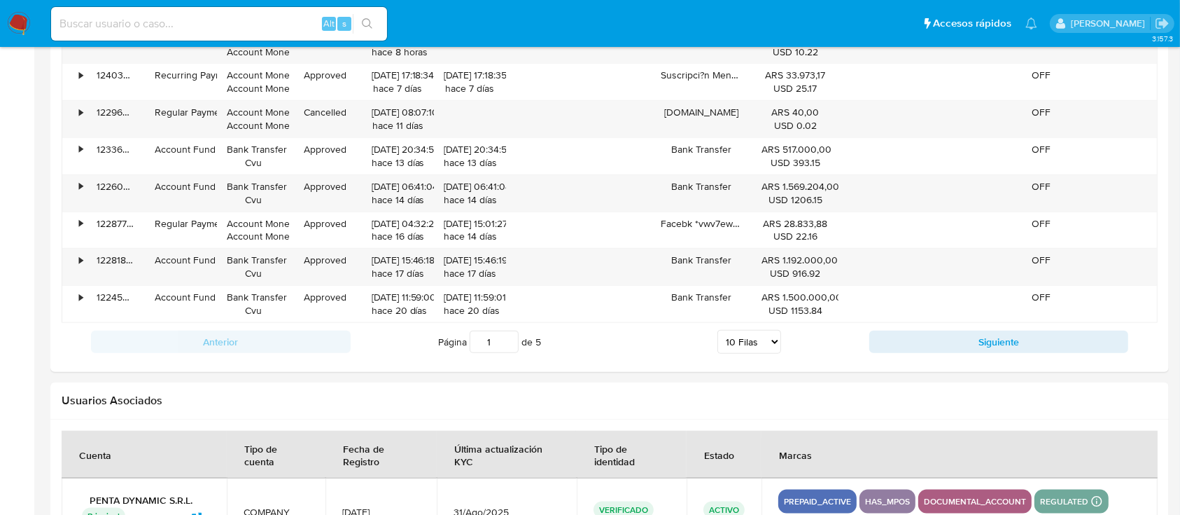
scroll to position [1658, 0]
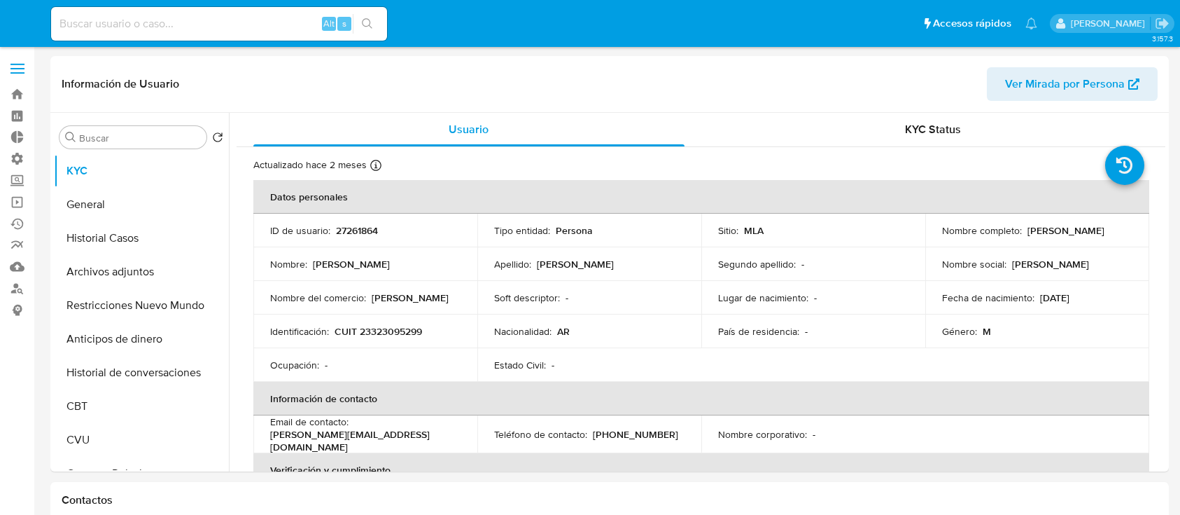
select select "10"
click at [99, 384] on button "Historial de conversaciones" at bounding box center [136, 373] width 164 height 34
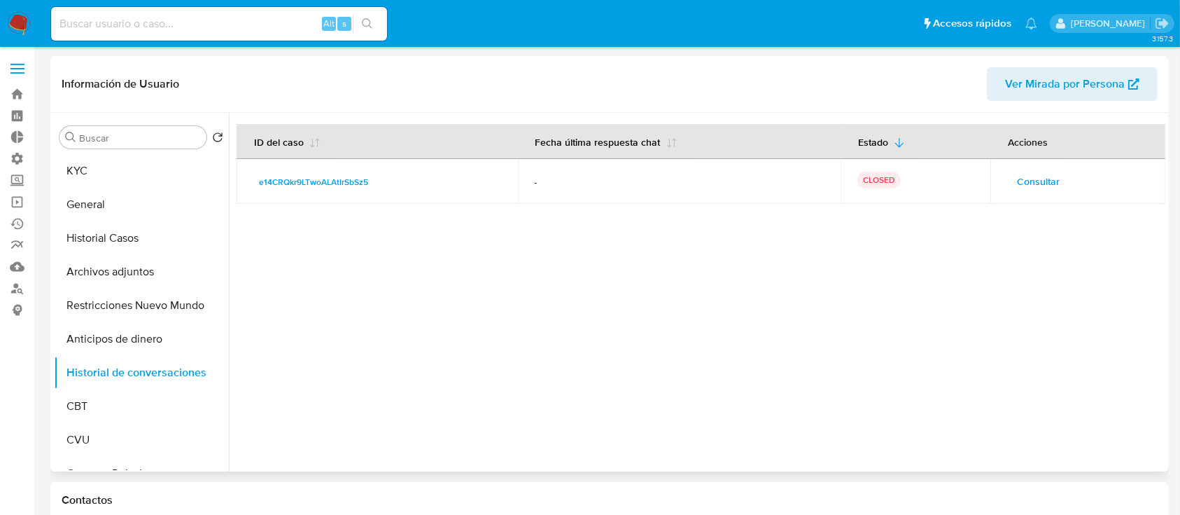
click at [1037, 178] on span "Consultar" at bounding box center [1038, 182] width 43 height 20
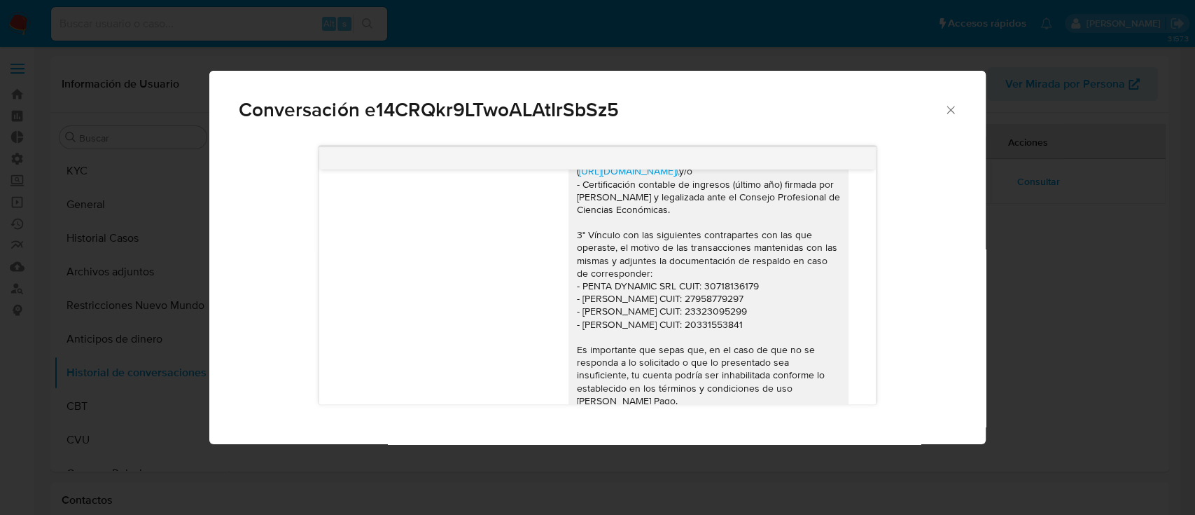
scroll to position [767, 0]
click at [760, 314] on div "Hola. Necesitamos que, por favor, nos brindes la siguiente información y/o docu…" at bounding box center [708, 223] width 263 height 471
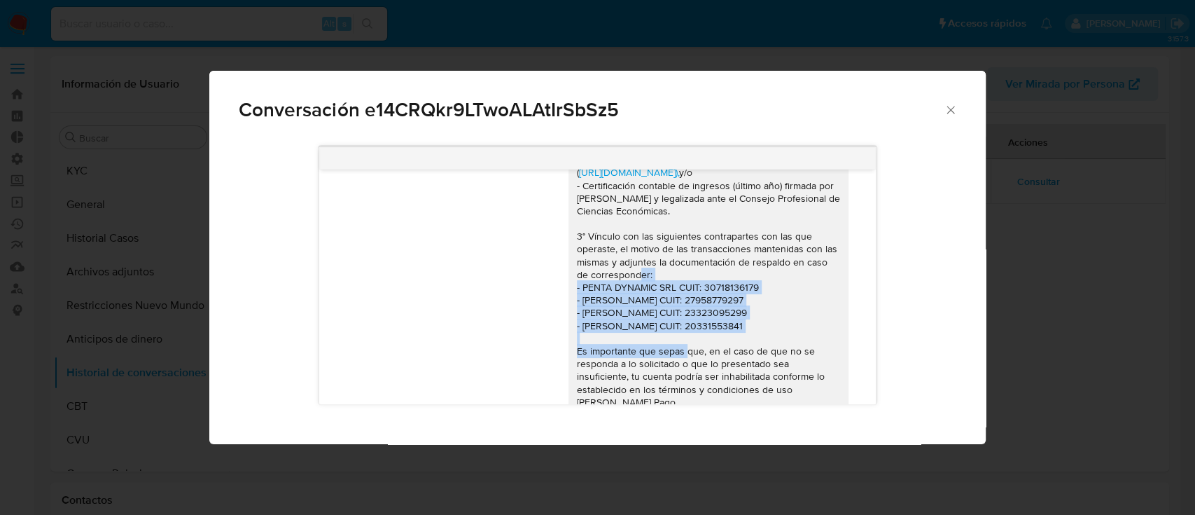
drag, startPoint x: 768, startPoint y: 314, endPoint x: 557, endPoint y: 276, distance: 214.9
click at [568, 276] on div "Hola. Necesitamos que, por favor, nos brindes la siguiente información y/o docu…" at bounding box center [708, 223] width 280 height 482
copy div "- PENTA DYNAMIC SRL CUIT: 30718136179 - Andreia Ferreira Silva CUIT: 2795877929…"
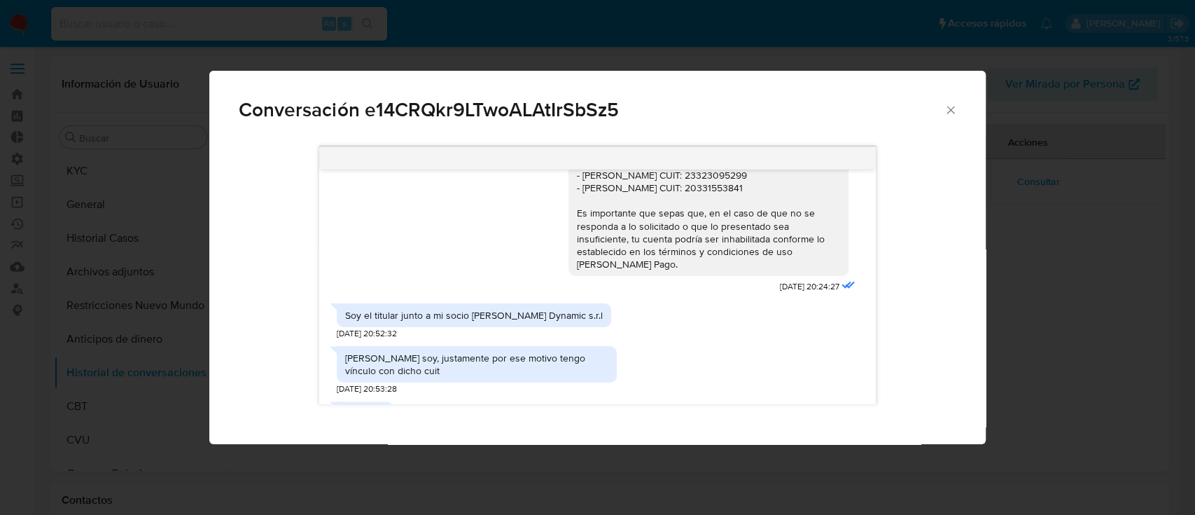
scroll to position [1945, 0]
click at [364, 428] on rect "Comunicación" at bounding box center [363, 431] width 18 height 6
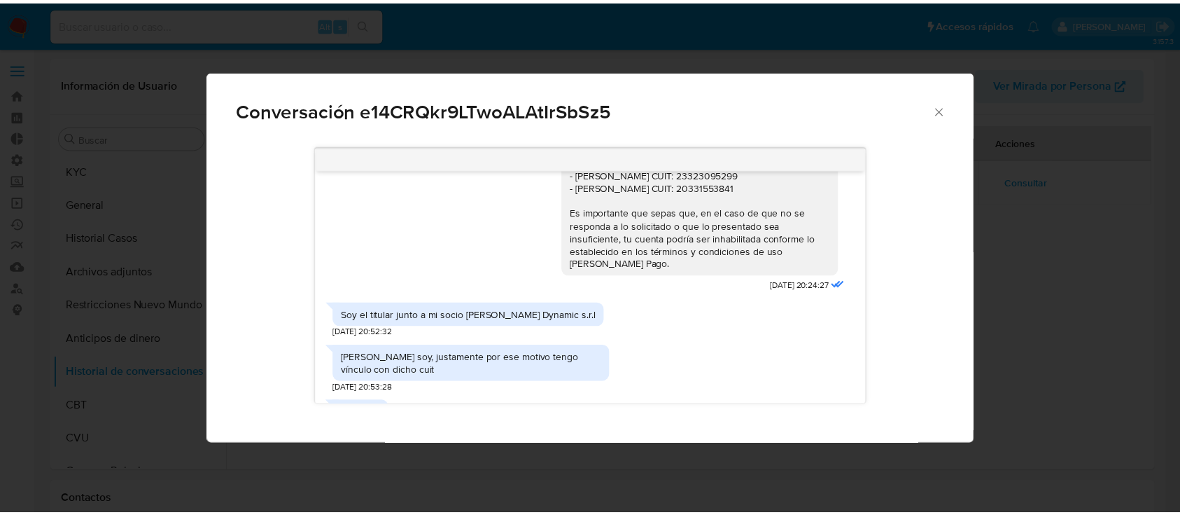
scroll to position [2722, 0]
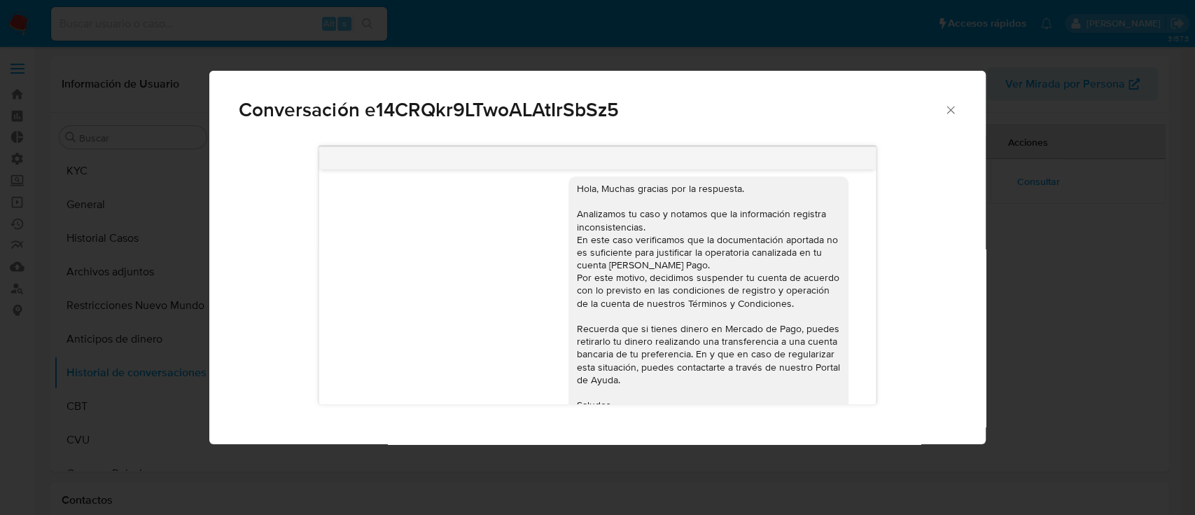
click at [954, 109] on icon "Cerrar" at bounding box center [951, 110] width 14 height 14
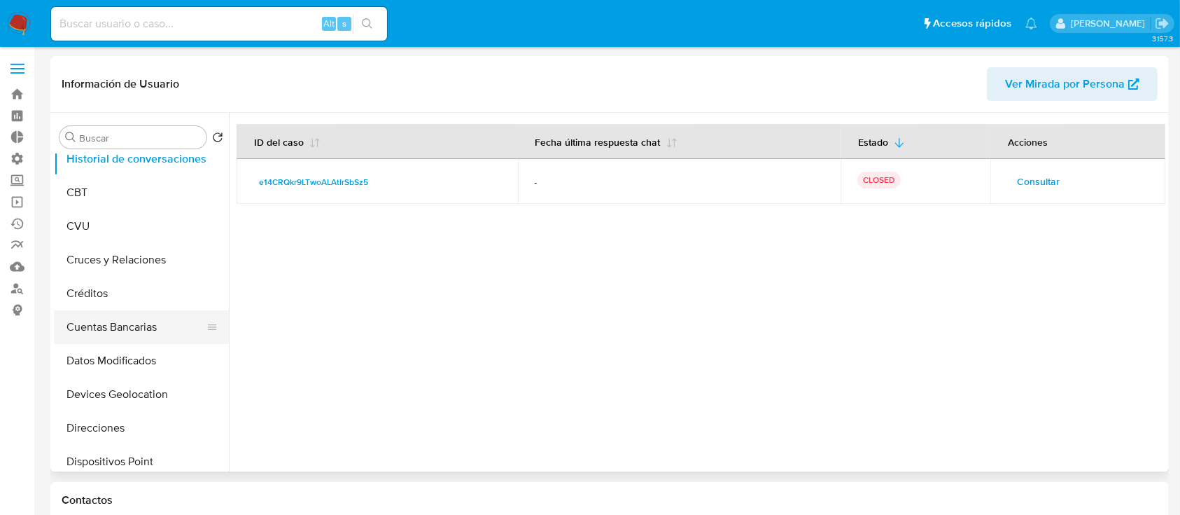
scroll to position [0, 0]
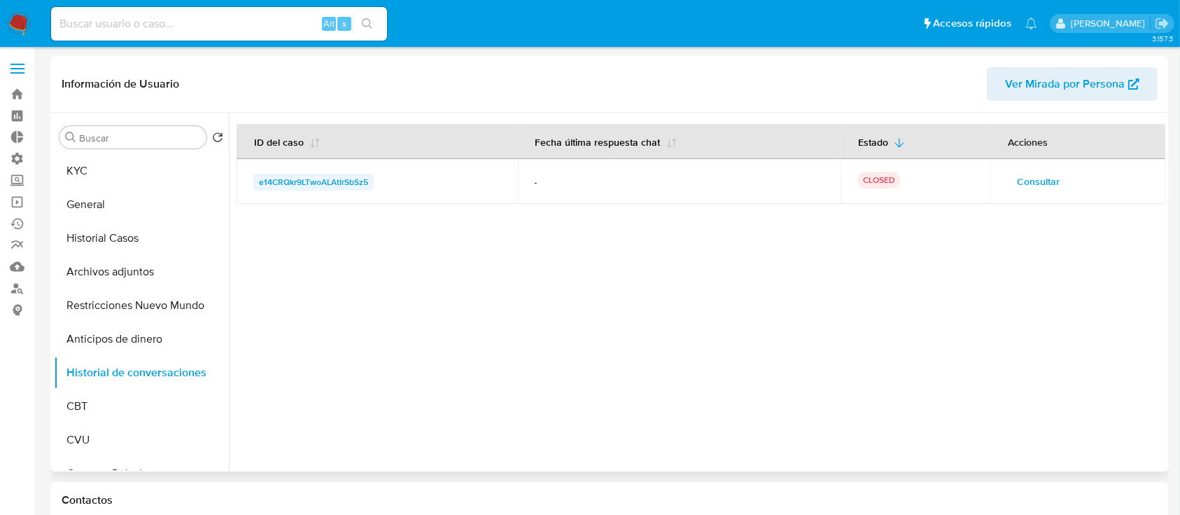
click at [330, 182] on span "e14CRQkr9LTwoALAtIrSbSz5" at bounding box center [313, 182] width 109 height 17
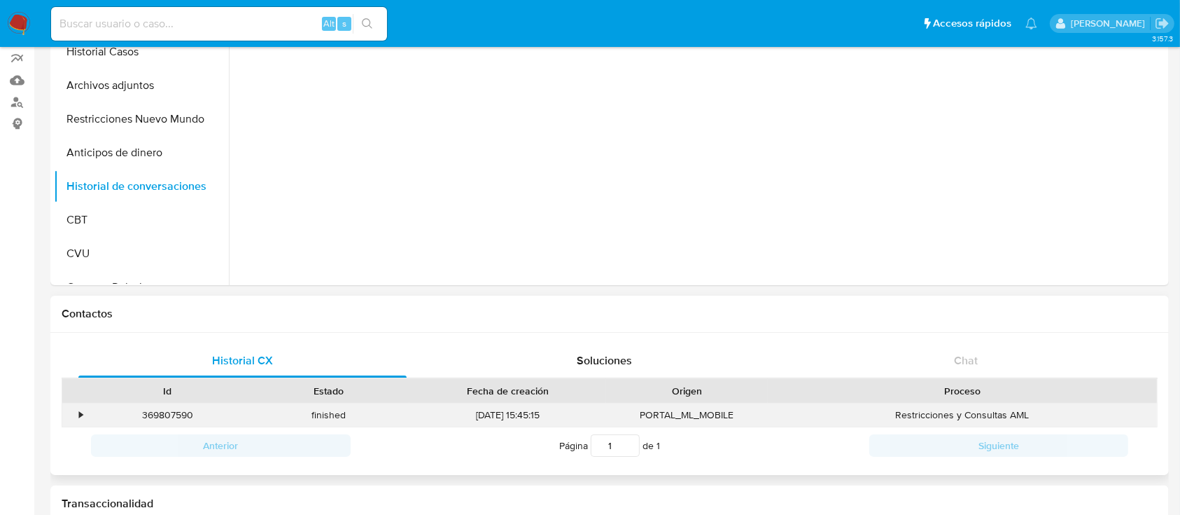
click at [75, 416] on div "•" at bounding box center [74, 414] width 25 height 23
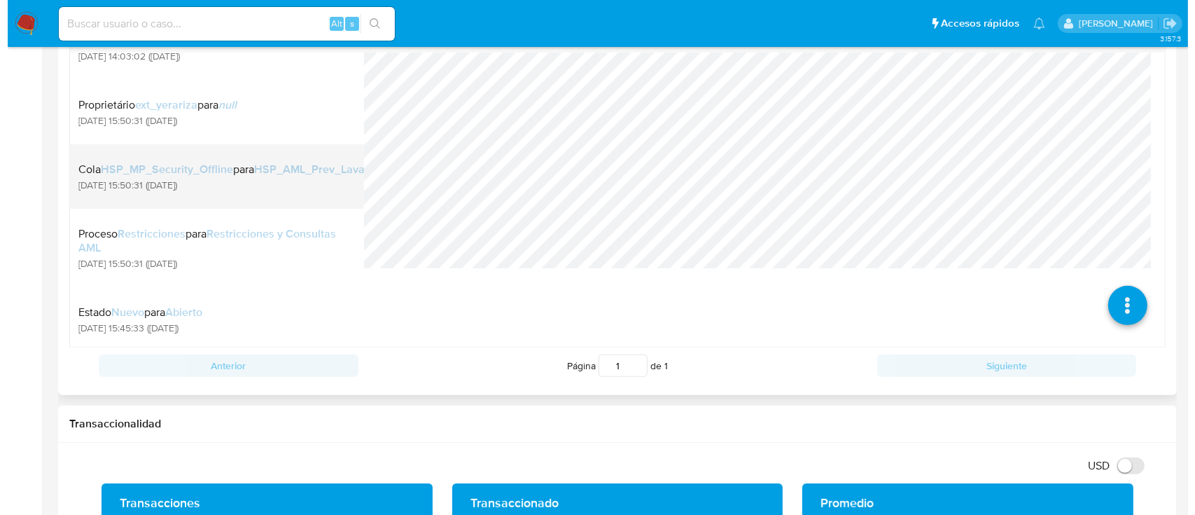
scroll to position [280, 0]
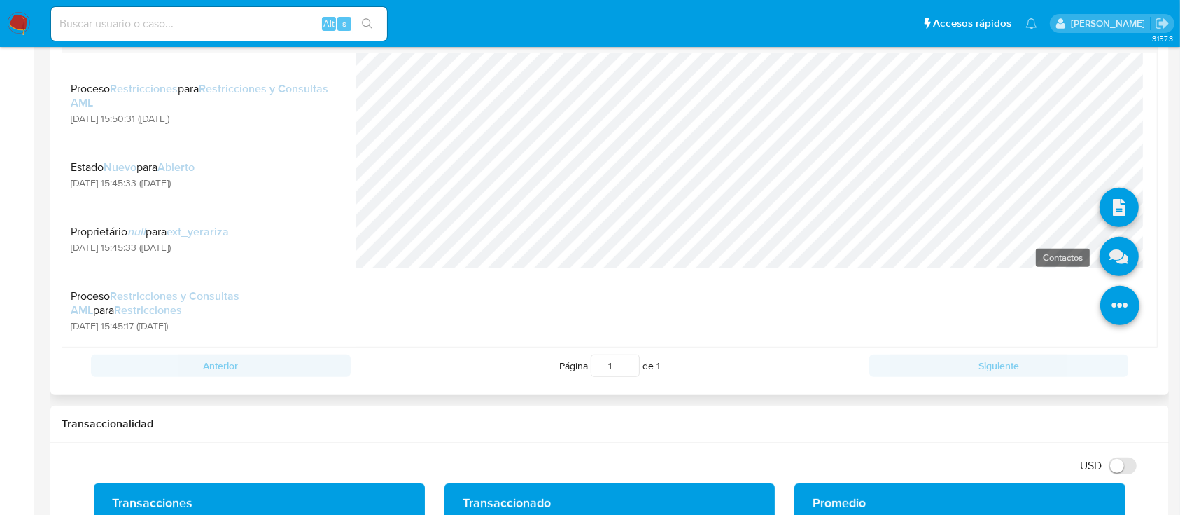
click at [1100, 264] on icon at bounding box center [1119, 256] width 39 height 39
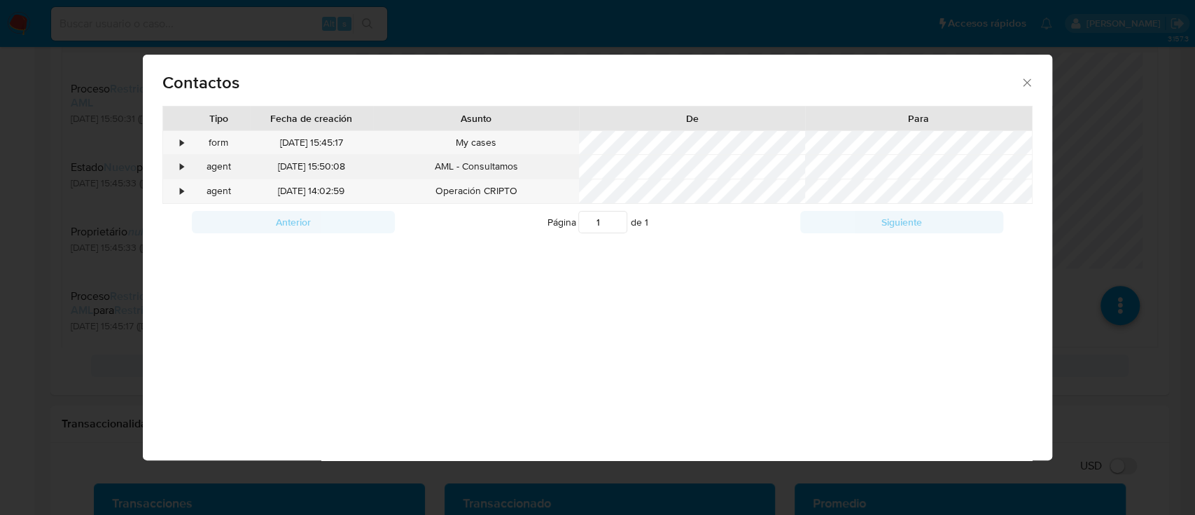
click at [178, 168] on div "•" at bounding box center [175, 167] width 25 height 24
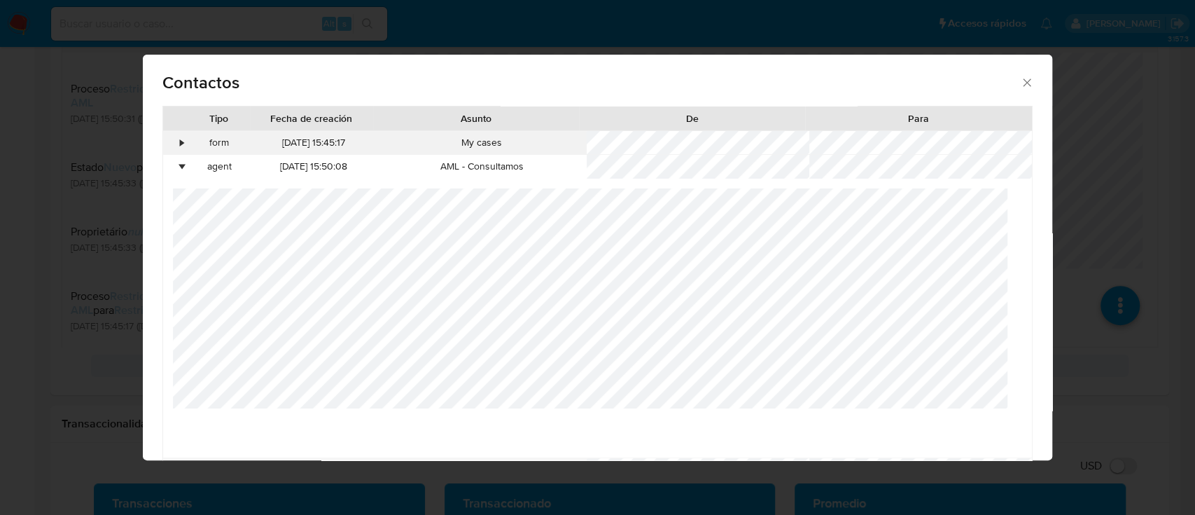
click at [176, 148] on div "•" at bounding box center [175, 143] width 25 height 24
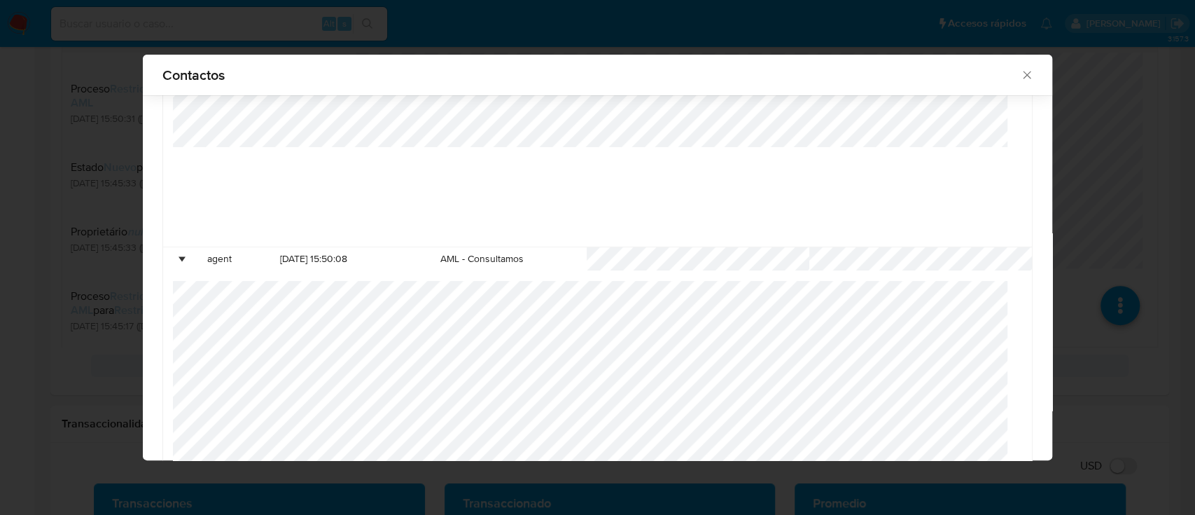
scroll to position [347, 0]
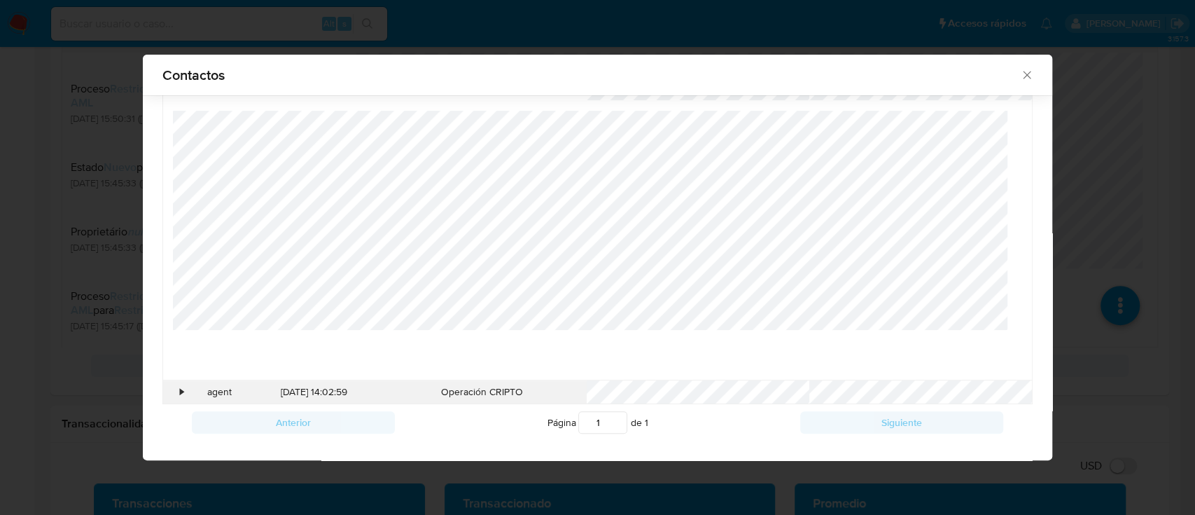
click at [179, 391] on div "•" at bounding box center [175, 392] width 25 height 24
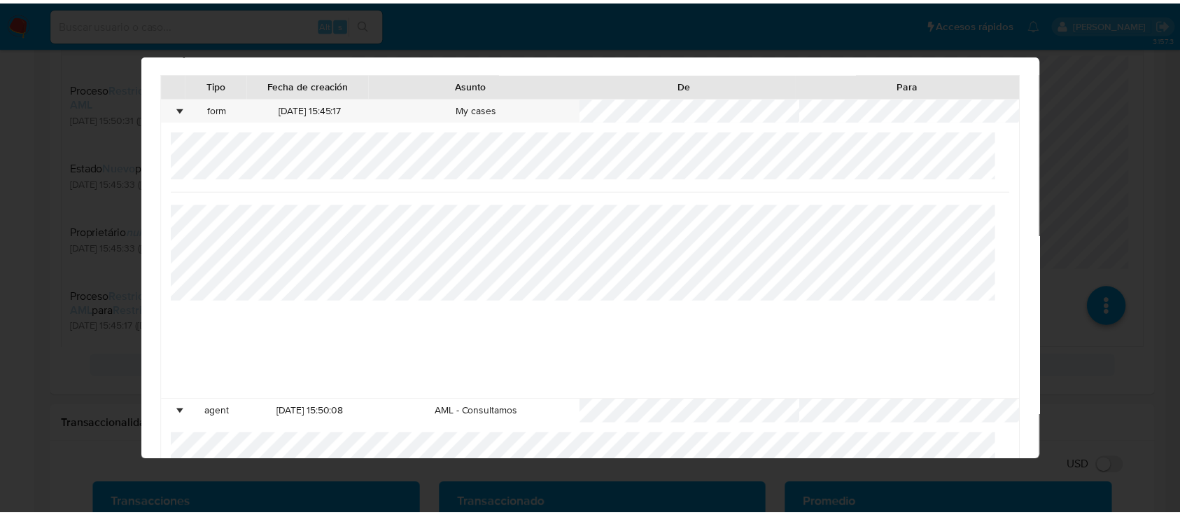
scroll to position [0, 0]
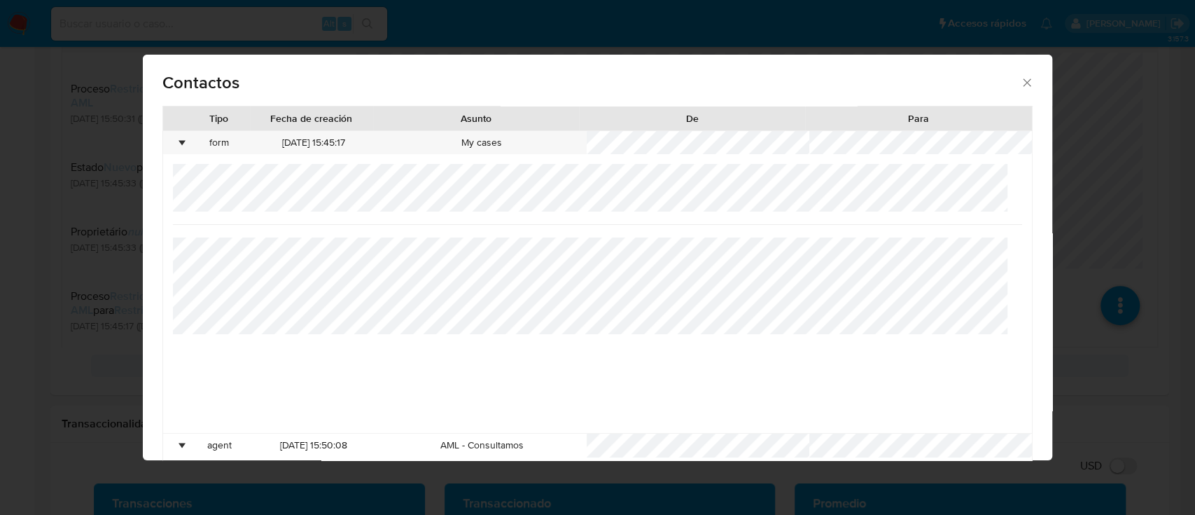
click at [1020, 79] on icon "close" at bounding box center [1027, 83] width 14 height 14
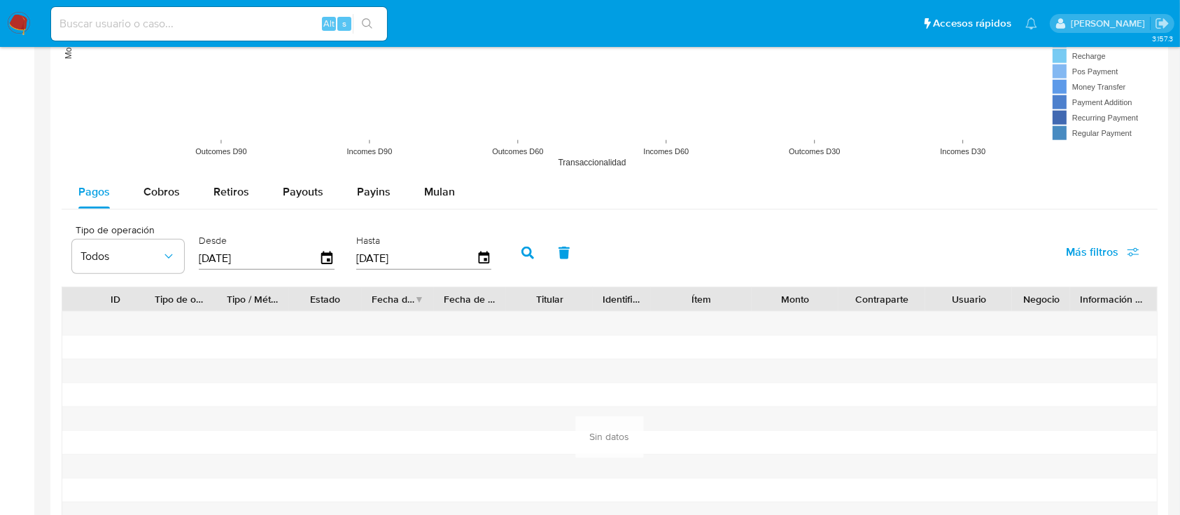
scroll to position [1738, 0]
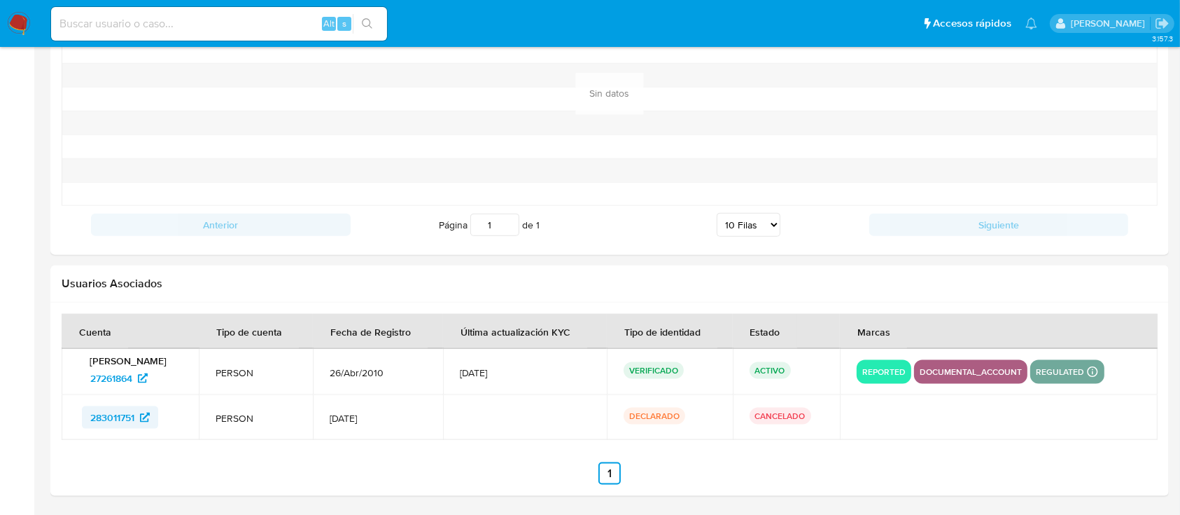
click at [113, 418] on span "283011751" at bounding box center [112, 417] width 44 height 22
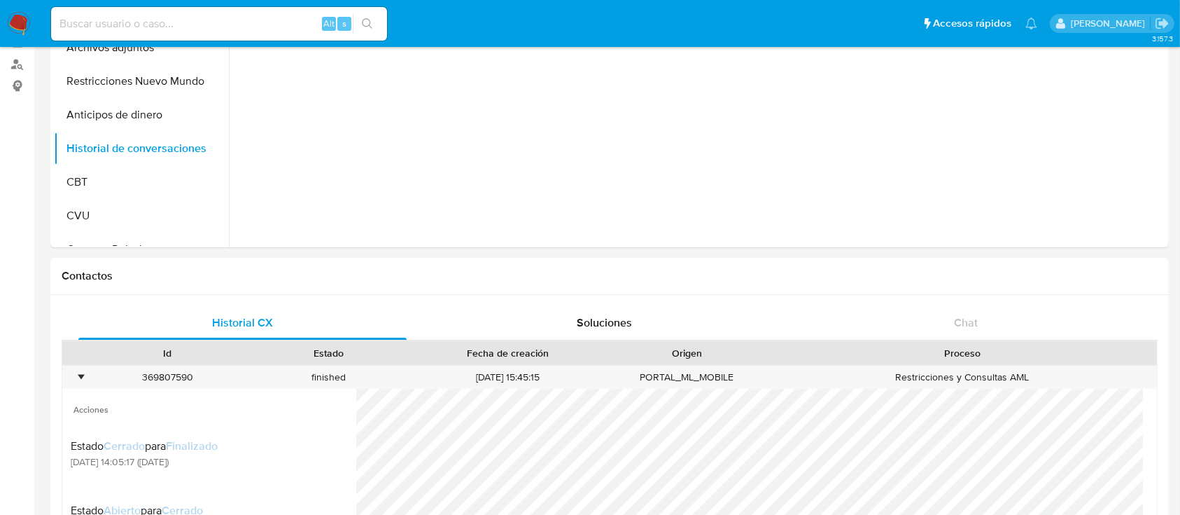
scroll to position [223, 0]
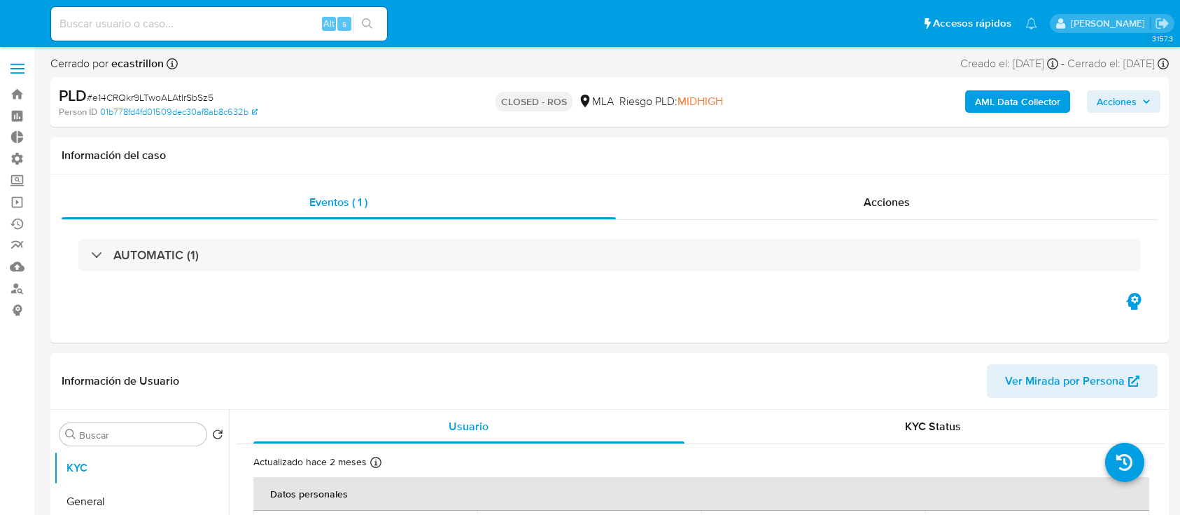
select select "10"
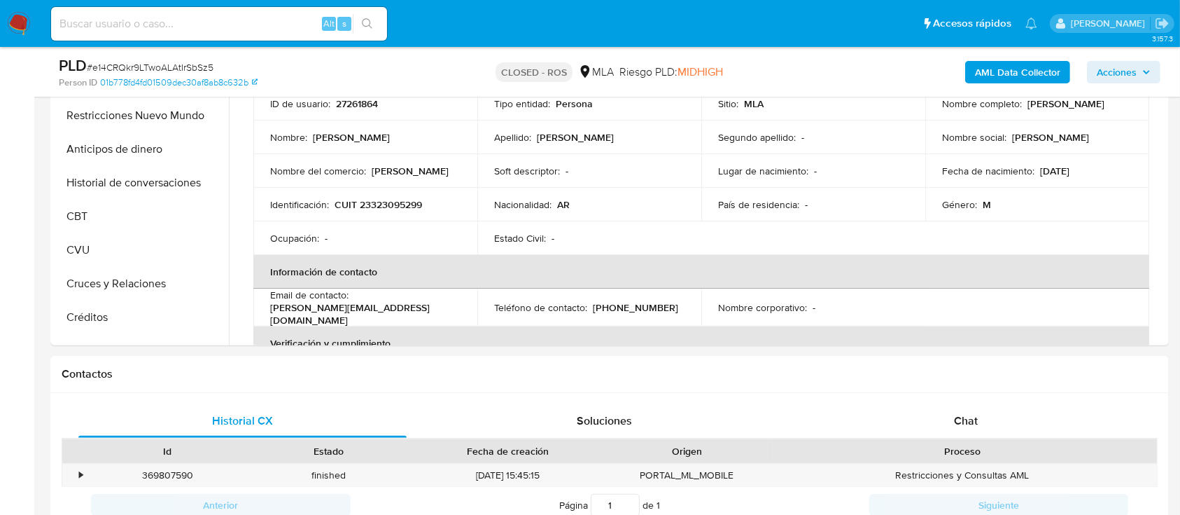
scroll to position [93, 0]
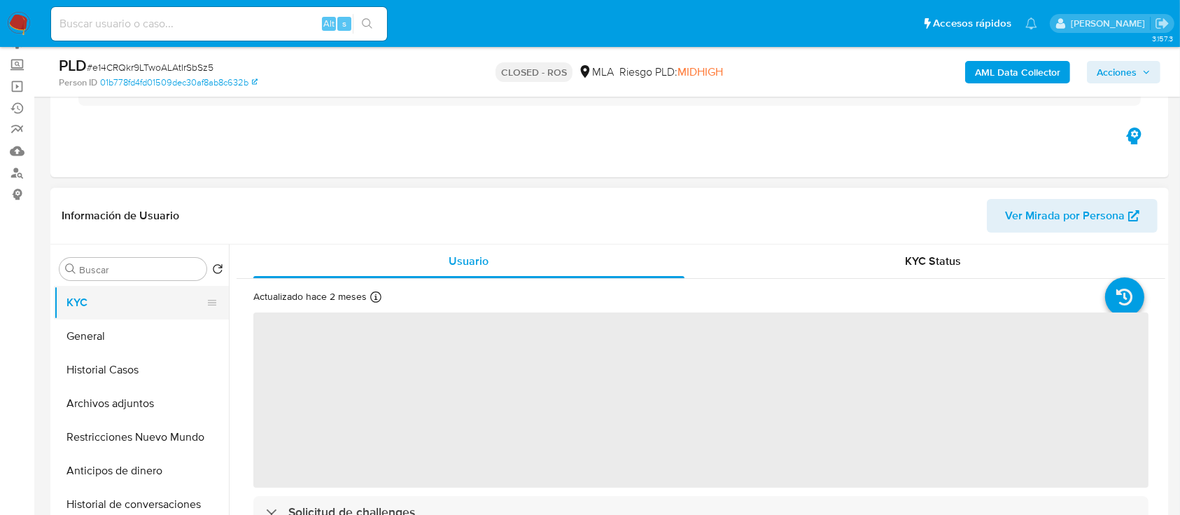
scroll to position [71, 0]
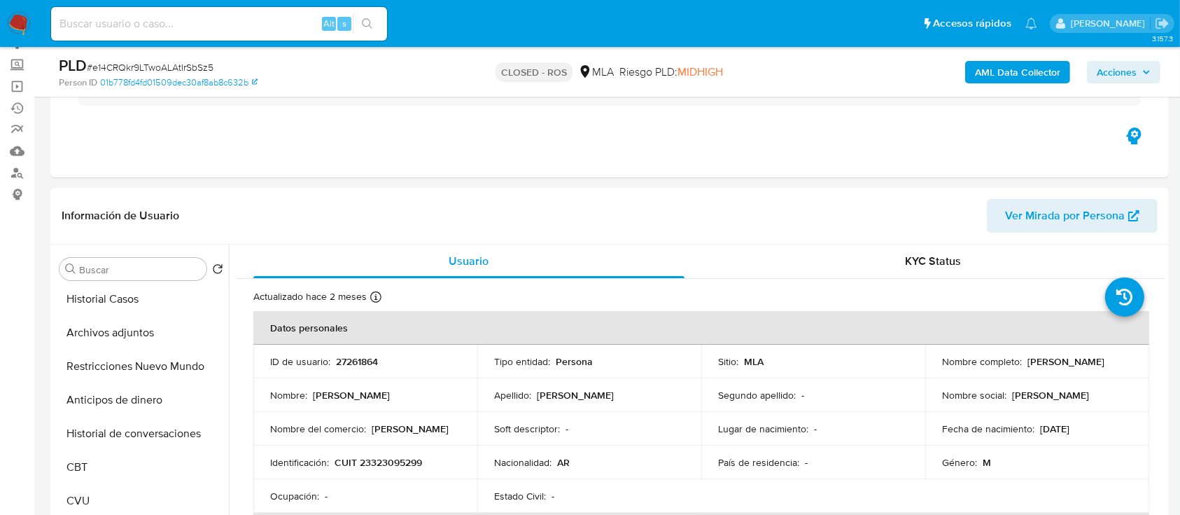
select select "10"
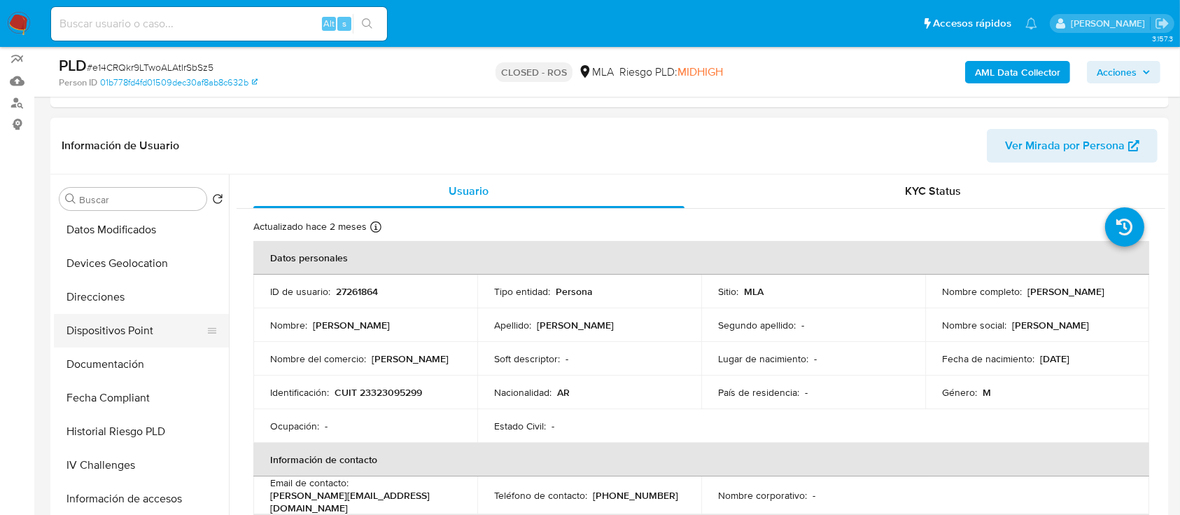
scroll to position [410, 0]
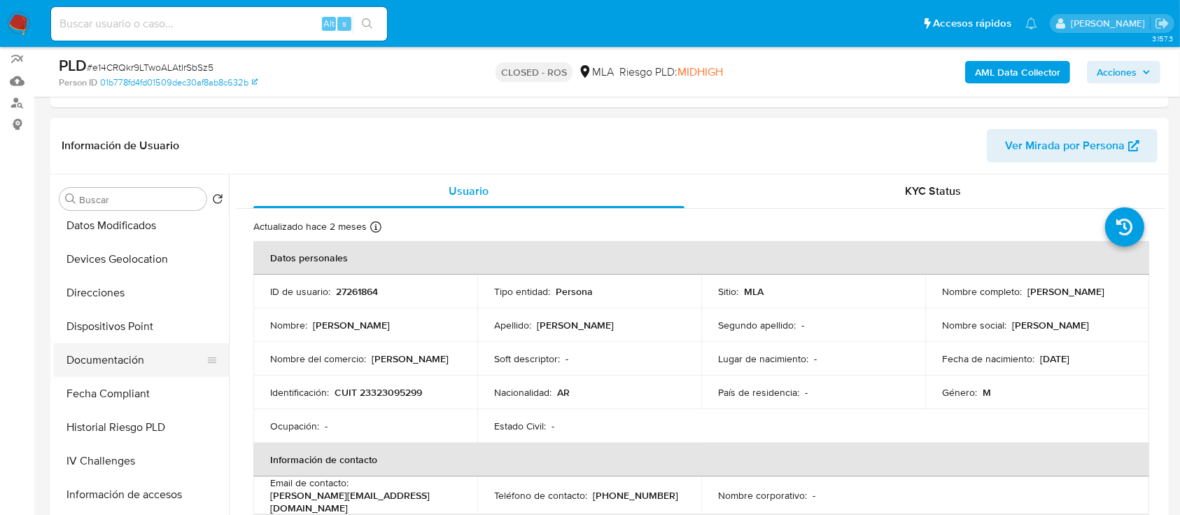
click at [102, 349] on button "Documentación" at bounding box center [136, 360] width 164 height 34
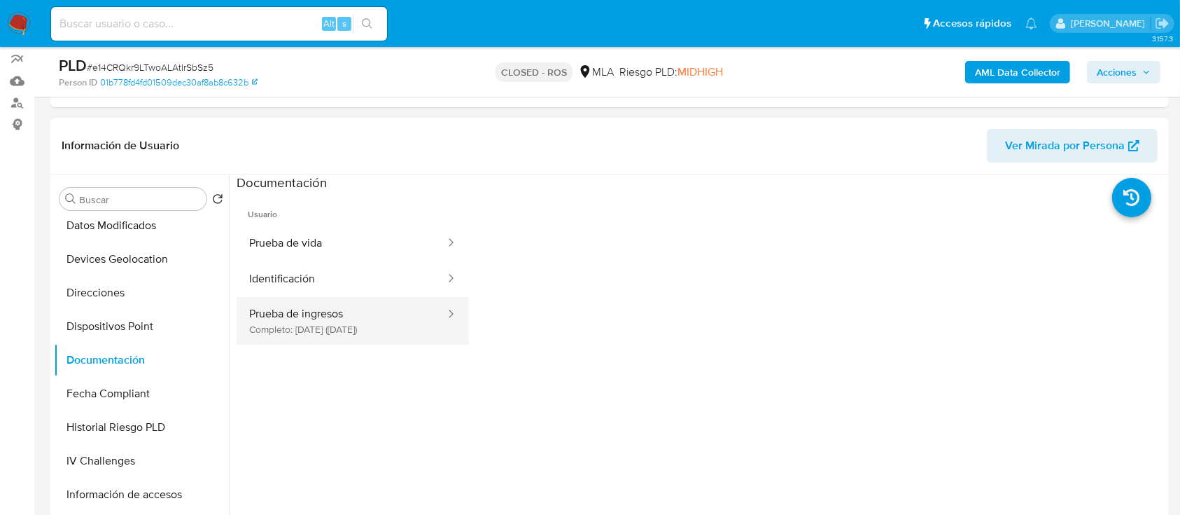
click at [301, 328] on button "Prueba de ingresos Completo: [DATE] ([DATE])" at bounding box center [342, 321] width 210 height 48
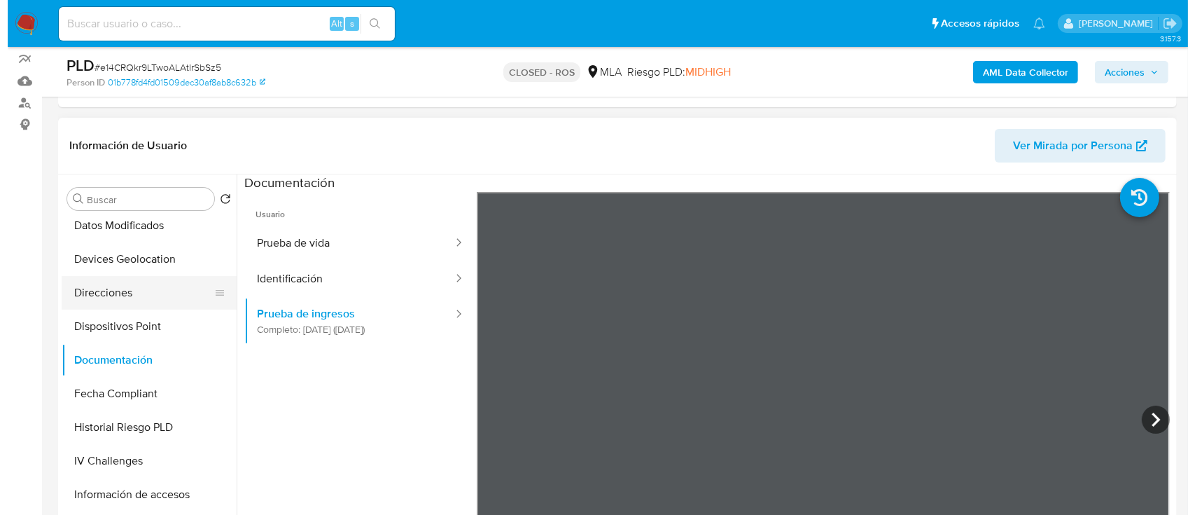
scroll to position [0, 0]
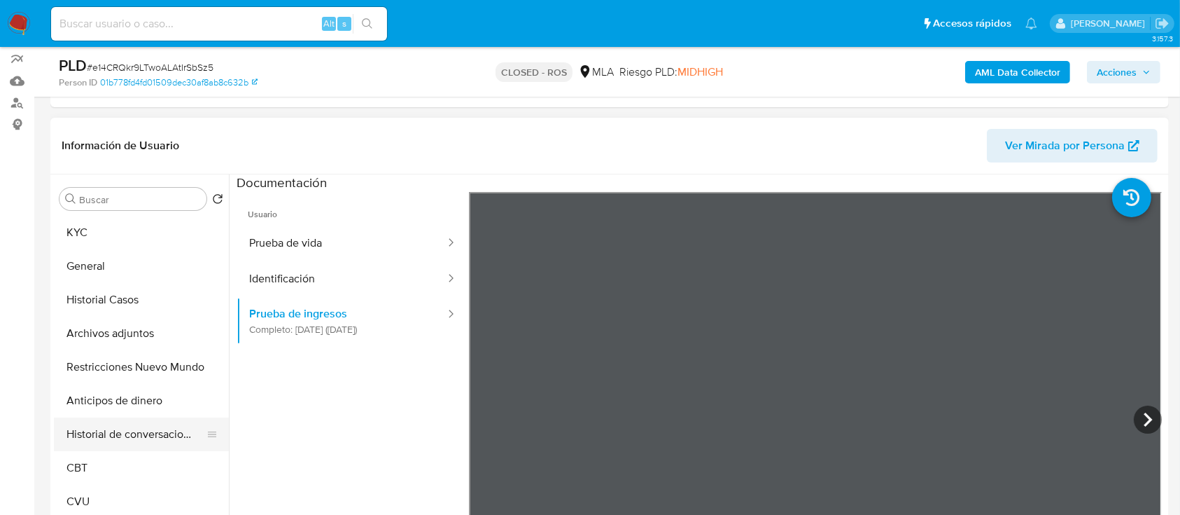
click at [139, 436] on button "Historial de conversaciones" at bounding box center [136, 434] width 164 height 34
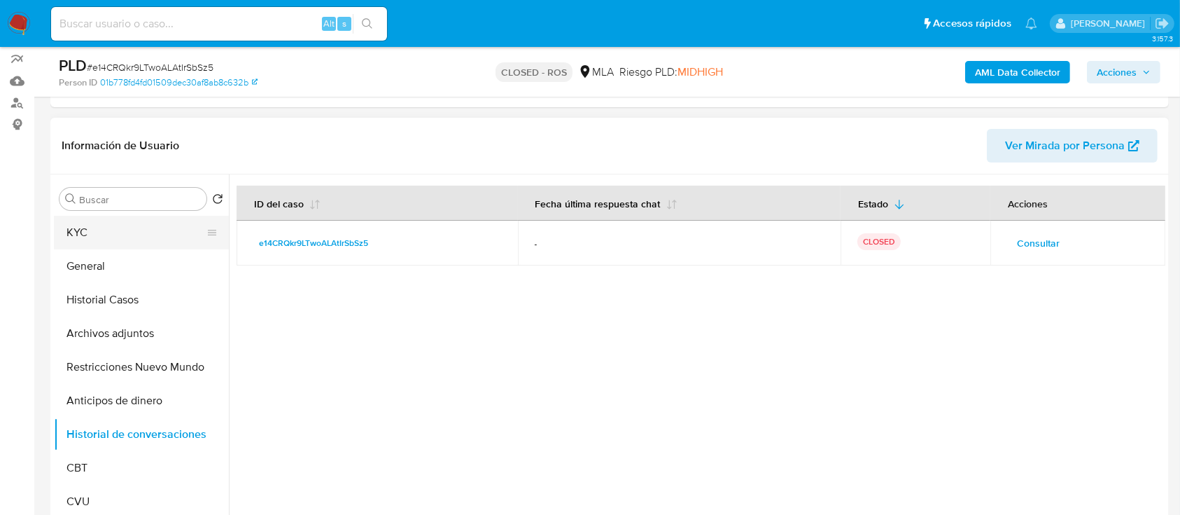
click at [73, 222] on button "KYC" at bounding box center [136, 233] width 164 height 34
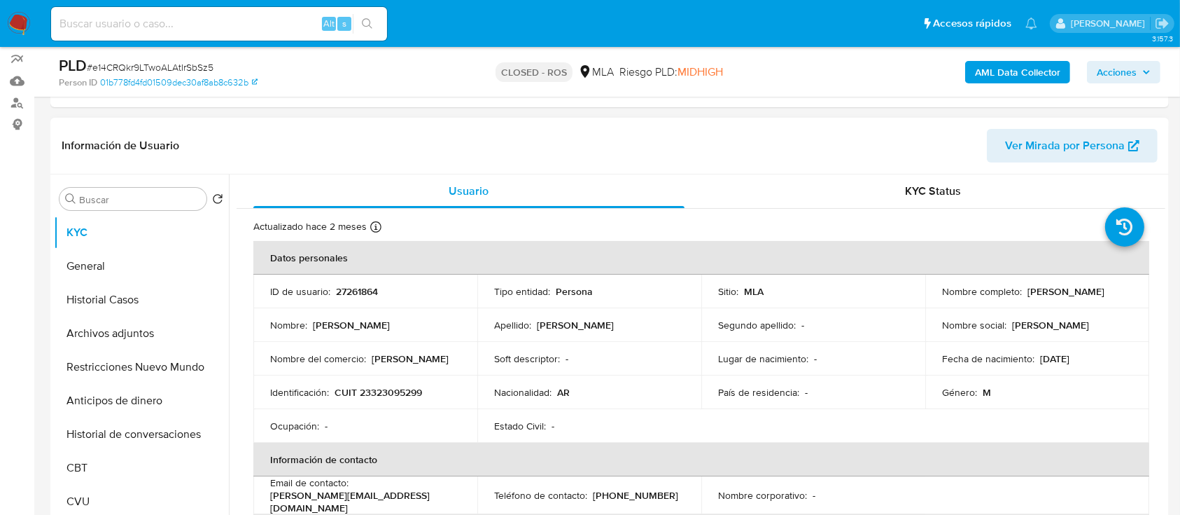
click at [398, 501] on p "[PERSON_NAME][EMAIL_ADDRESS][DOMAIN_NAME]" at bounding box center [362, 501] width 185 height 25
click at [398, 501] on p "alejandro.m.rodriguez86@gmail.com" at bounding box center [362, 501] width 185 height 25
drag, startPoint x: 431, startPoint y: 501, endPoint x: 266, endPoint y: 499, distance: 164.5
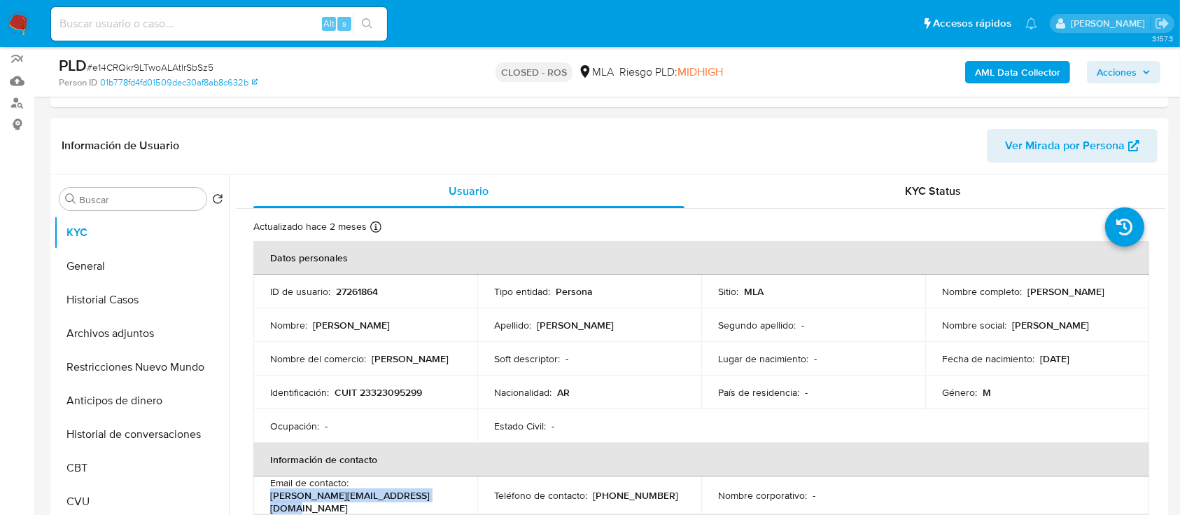
click at [266, 499] on td "Email de contacto : alejandro.m.rodriguez86@gmail.com" at bounding box center [365, 495] width 224 height 38
copy p "alejandro.m.rodriguez86@gmail.com"
click at [115, 428] on button "Historial de conversaciones" at bounding box center [136, 434] width 164 height 34
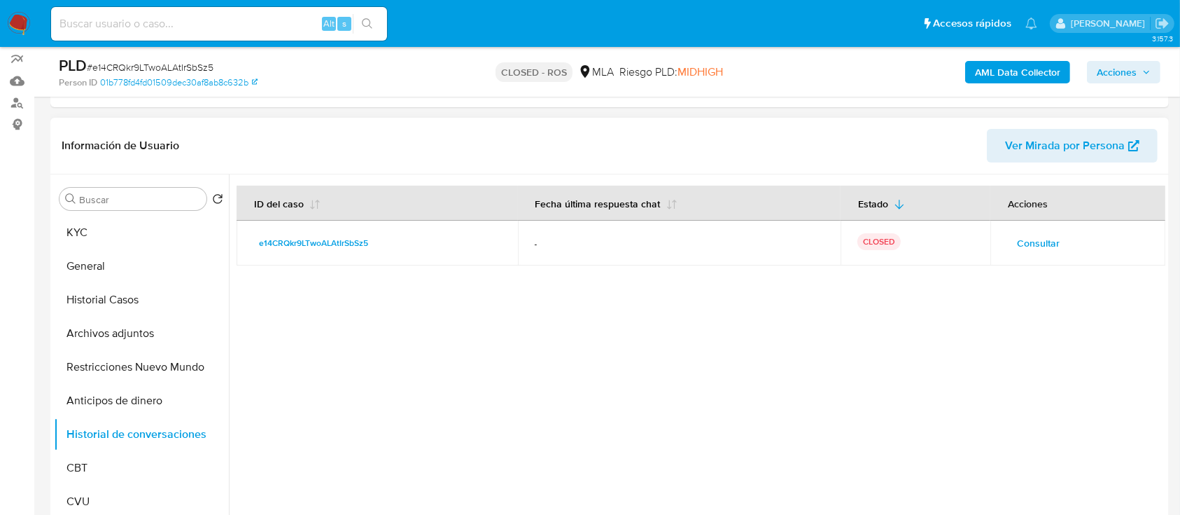
click at [1042, 239] on span "Consultar" at bounding box center [1038, 243] width 43 height 20
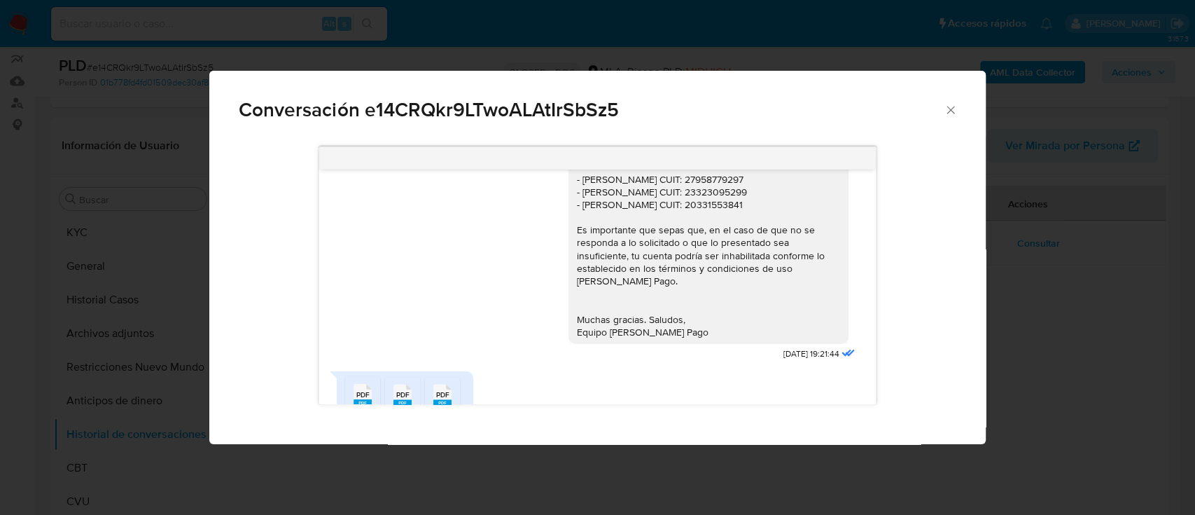
scroll to position [1544, 0]
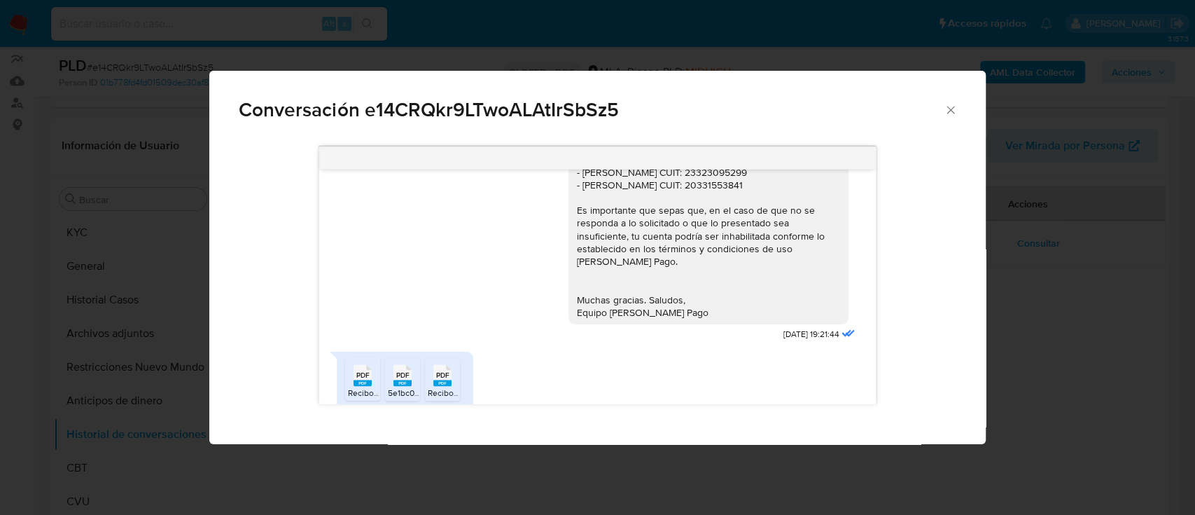
click at [398, 370] on span "PDF" at bounding box center [402, 374] width 13 height 9
click at [438, 379] on rect "Comunicación" at bounding box center [442, 382] width 18 height 6
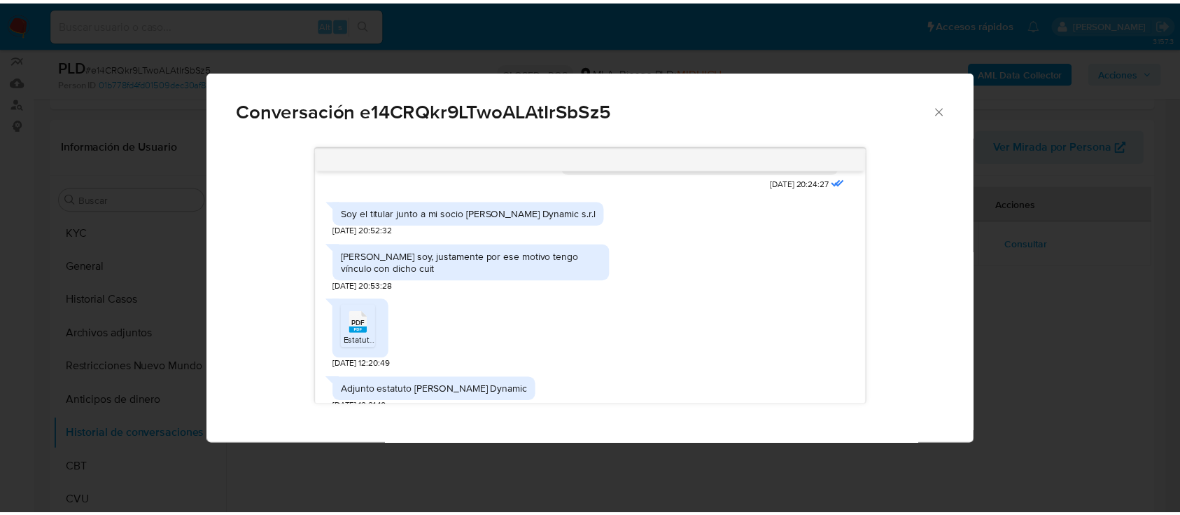
scroll to position [2048, 0]
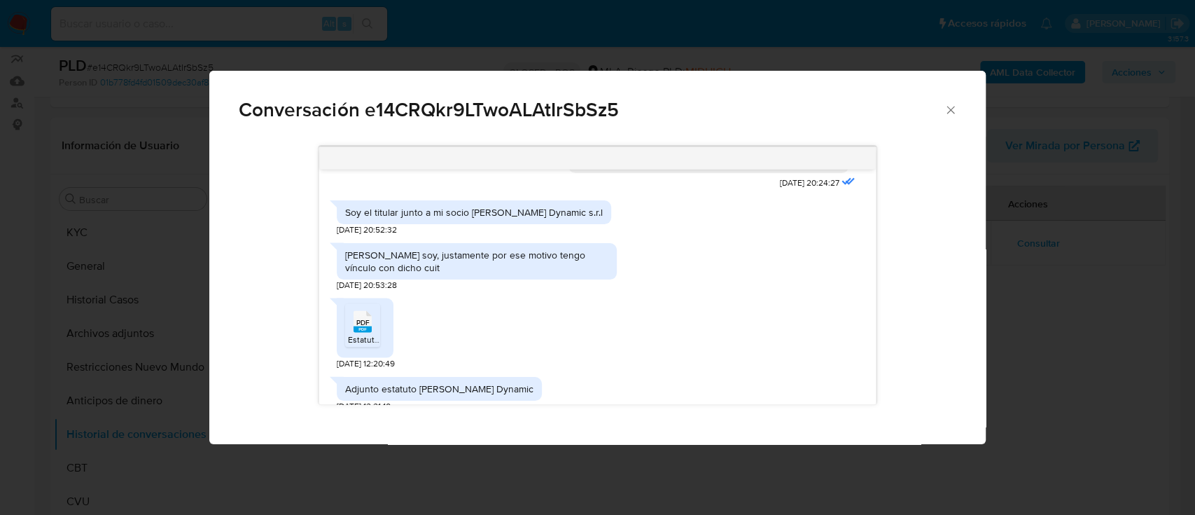
click at [375, 333] on span "Estatuto y Complementaria - Penta Dynamic.pdf" at bounding box center [437, 339] width 179 height 12
click at [952, 106] on icon "Cerrar" at bounding box center [951, 110] width 14 height 14
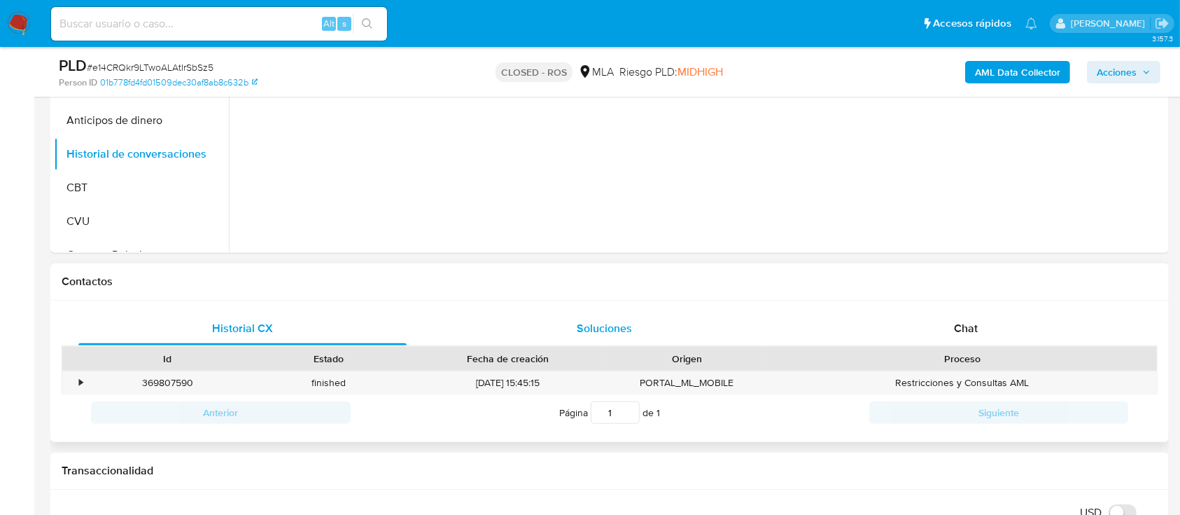
scroll to position [652, 0]
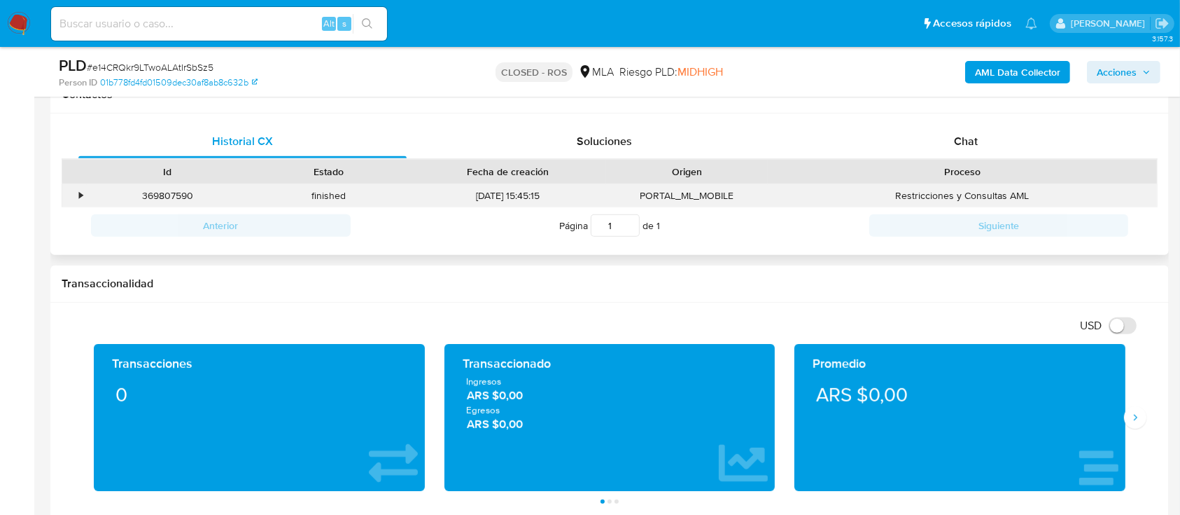
click at [83, 200] on div "•" at bounding box center [74, 195] width 25 height 23
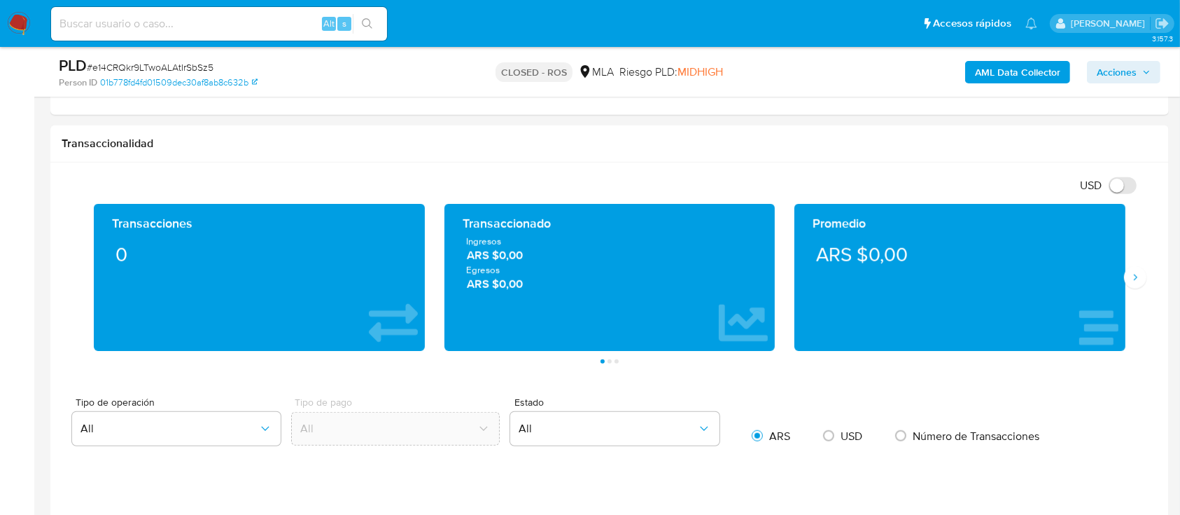
scroll to position [932, 0]
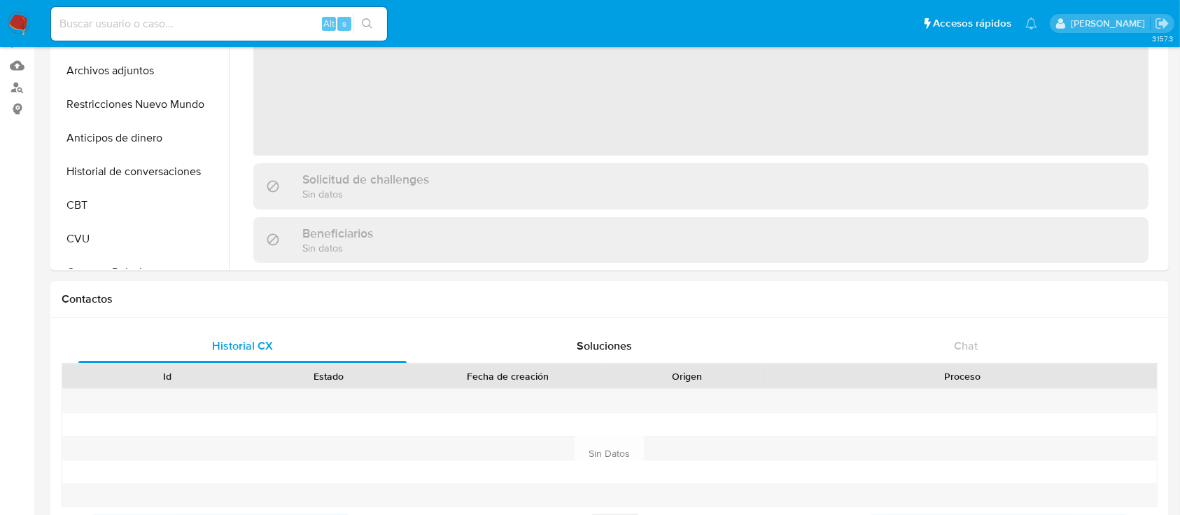
scroll to position [272, 0]
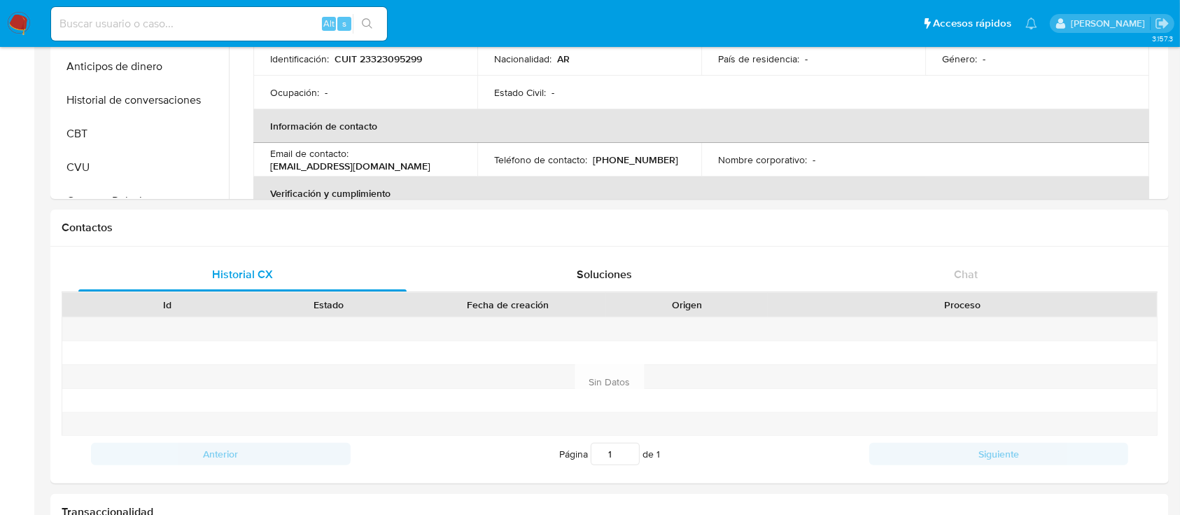
select select "10"
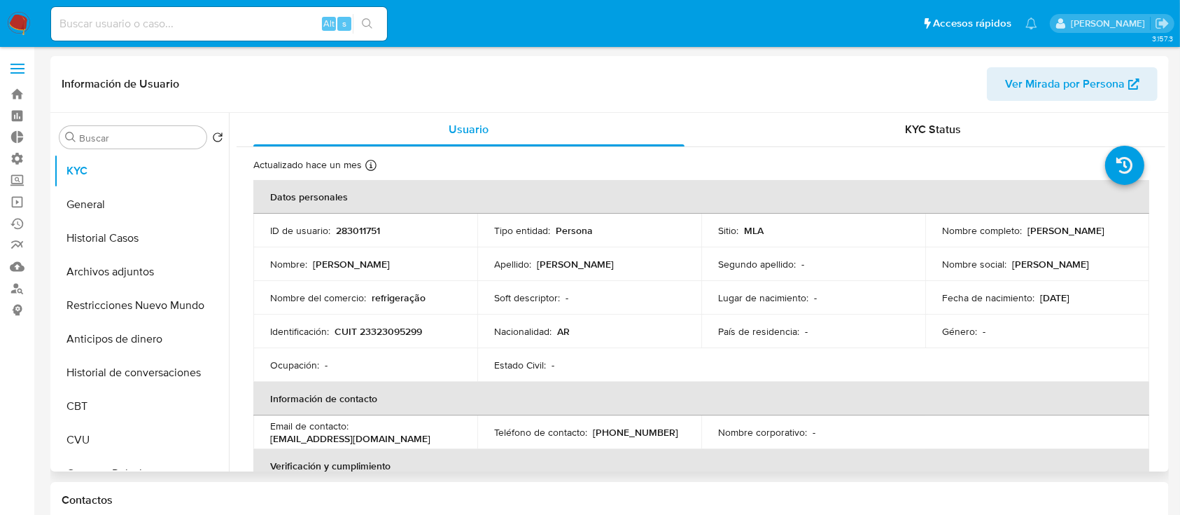
click at [358, 233] on p "283011751" at bounding box center [358, 230] width 44 height 13
copy p "283011751"
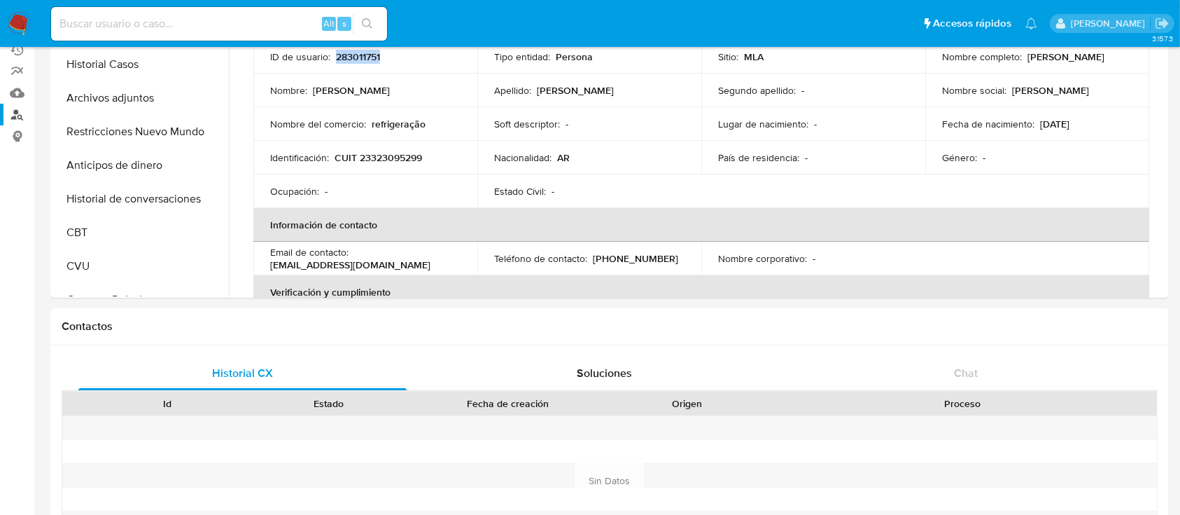
scroll to position [188, 0]
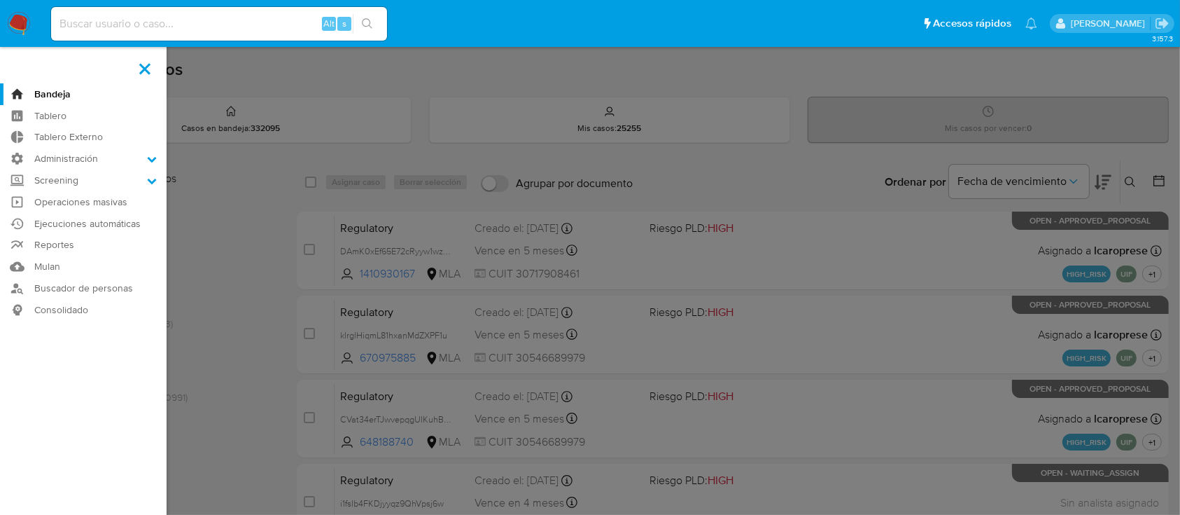
click at [195, 27] on input at bounding box center [219, 24] width 336 height 18
paste input "1107100021"
type input "1107100021"
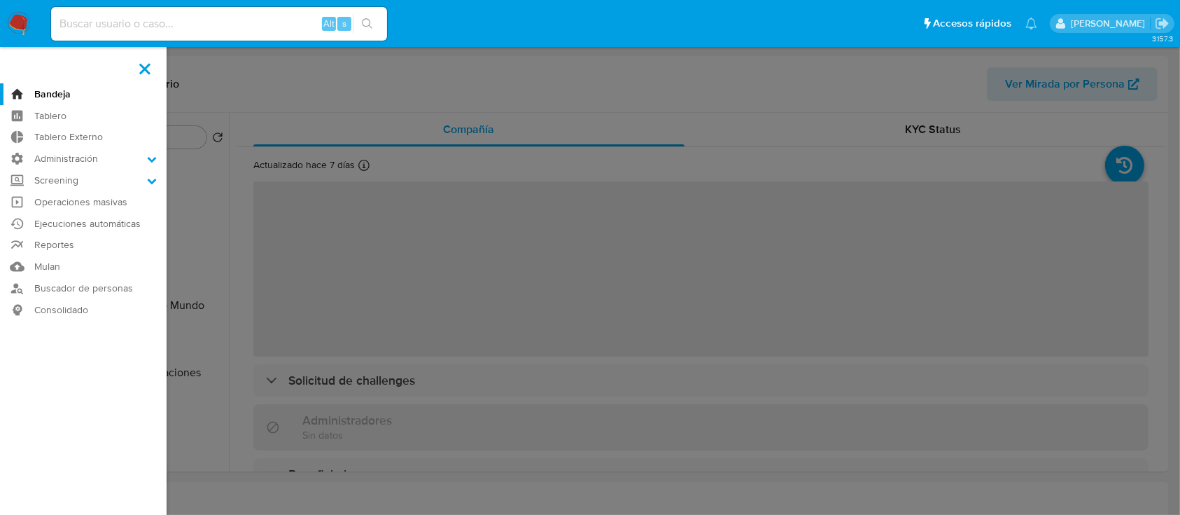
click at [134, 71] on label at bounding box center [144, 68] width 35 height 29
click at [0, 0] on input "checkbox" at bounding box center [0, 0] width 0 height 0
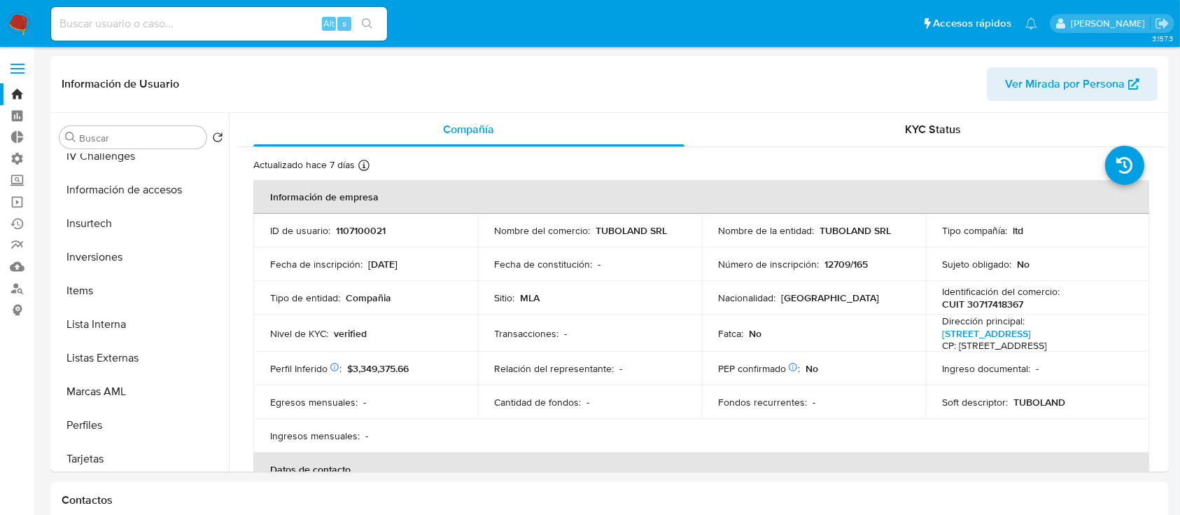
select select "10"
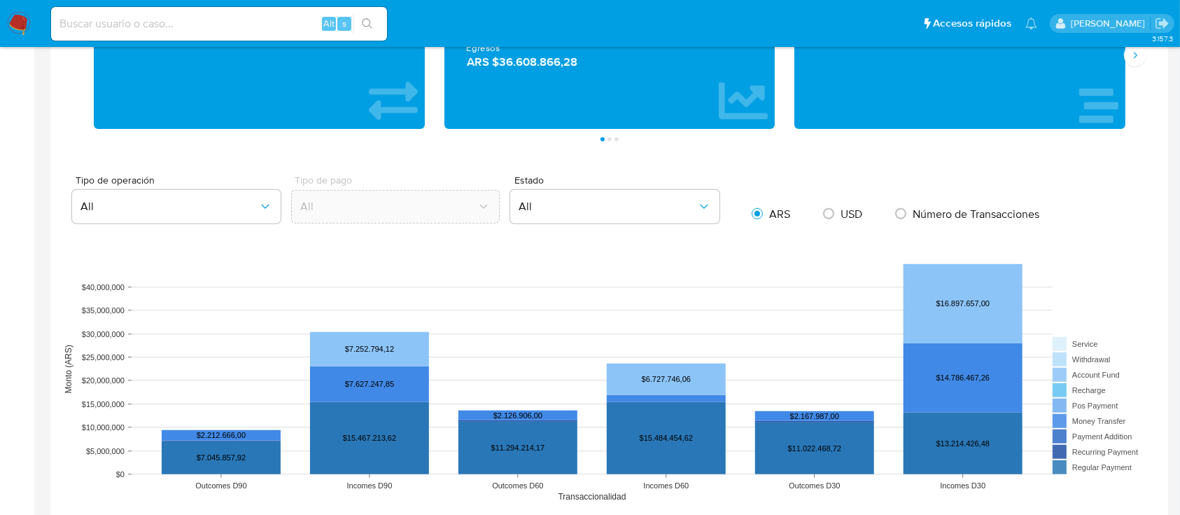
scroll to position [1120, 0]
